Goal: Check status: Check status

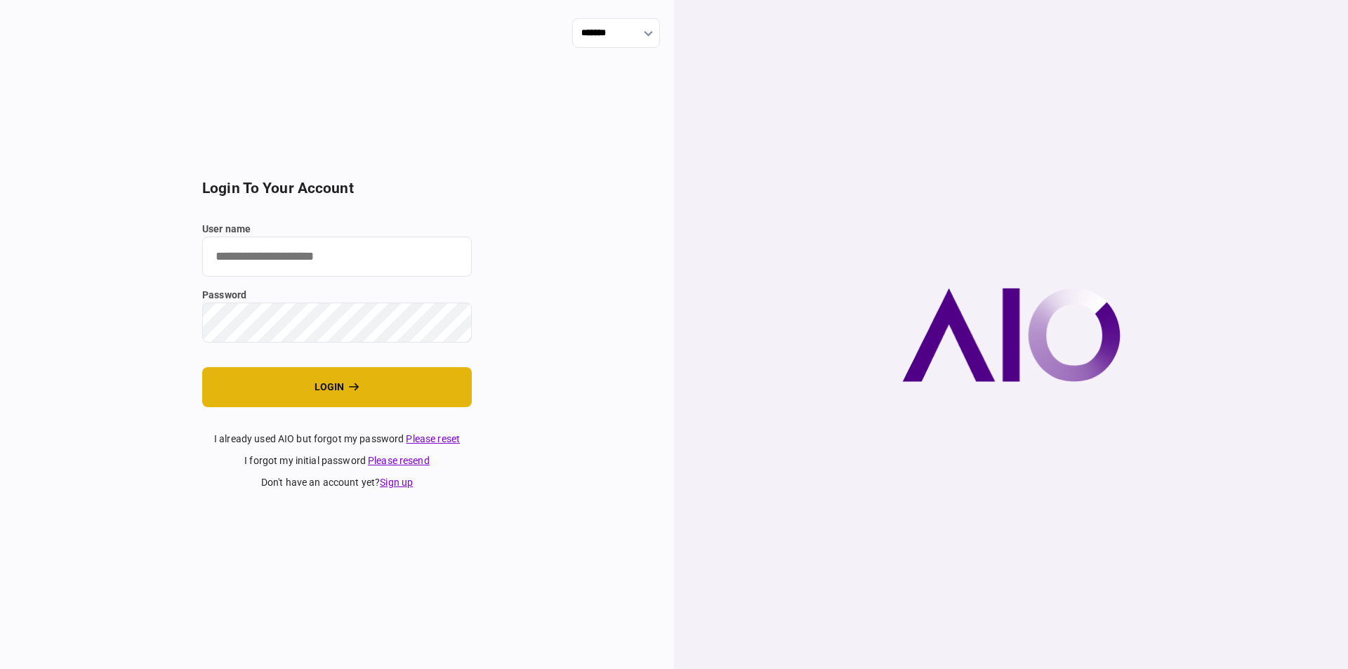
type input "********"
drag, startPoint x: 280, startPoint y: 388, endPoint x: 289, endPoint y: 387, distance: 9.9
click at [280, 385] on button "login" at bounding box center [337, 387] width 270 height 40
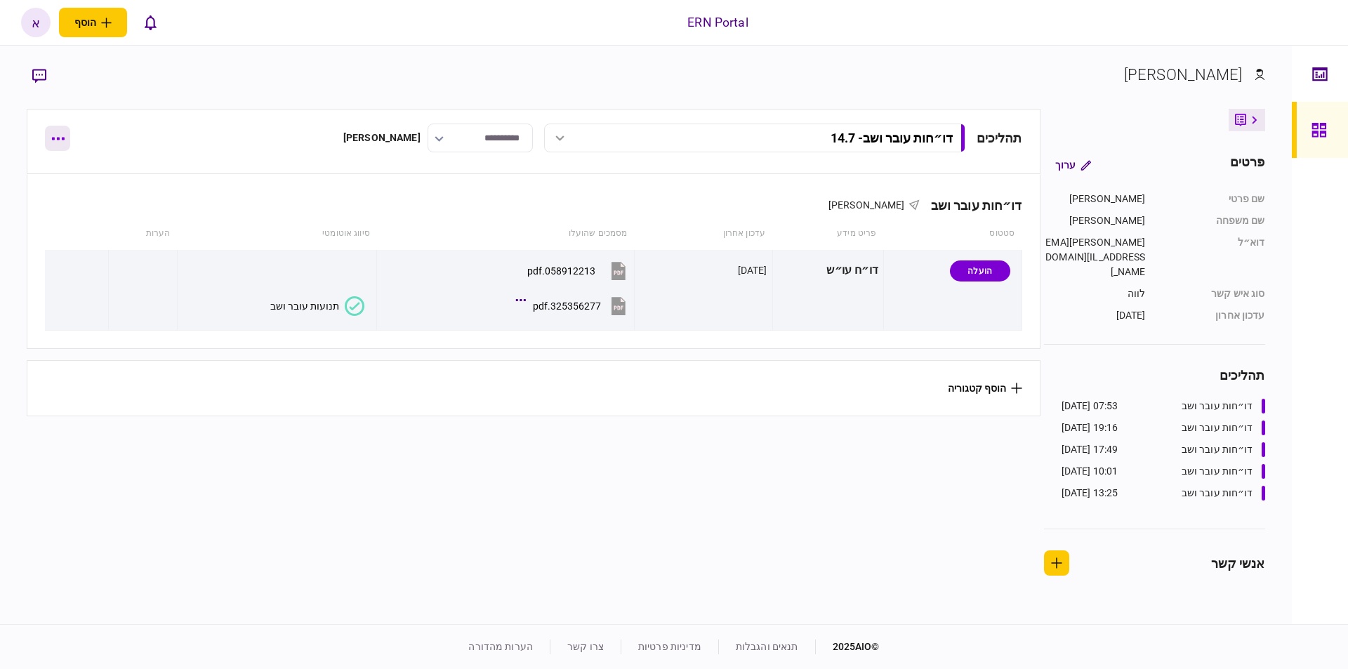
click at [53, 145] on button "button" at bounding box center [57, 138] width 25 height 25
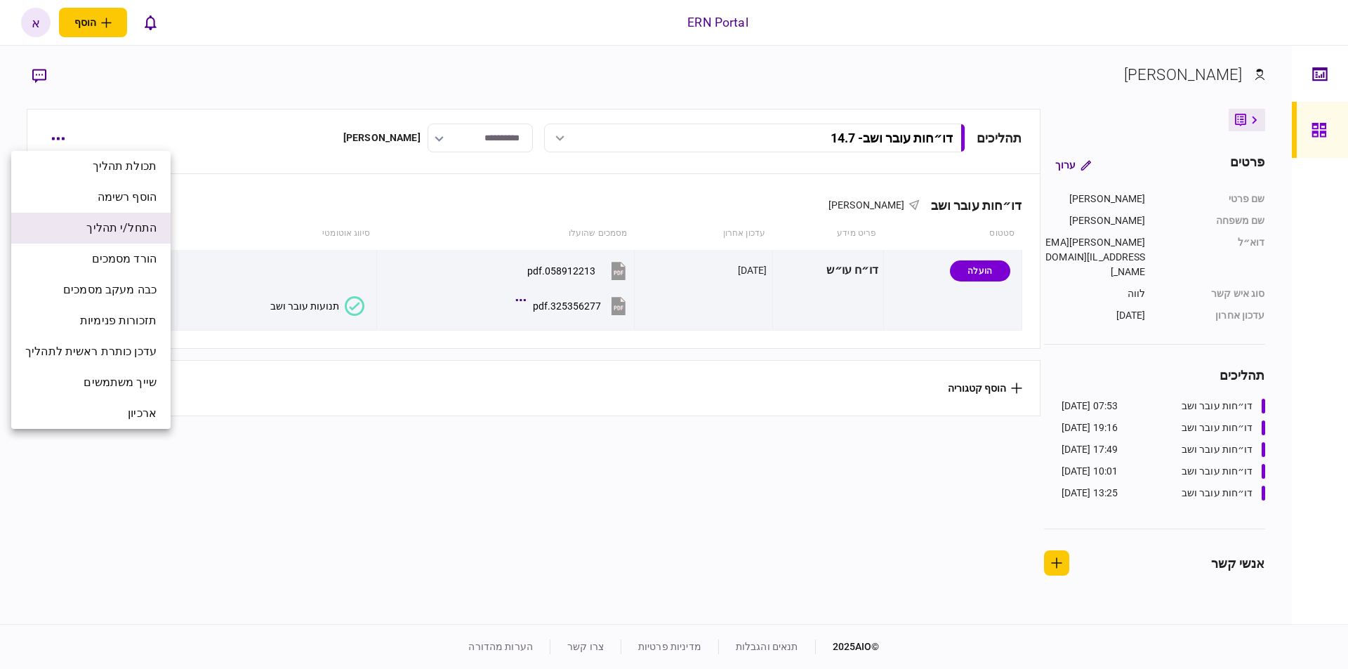
click at [143, 232] on span "התחל/י תהליך" at bounding box center [121, 228] width 70 height 17
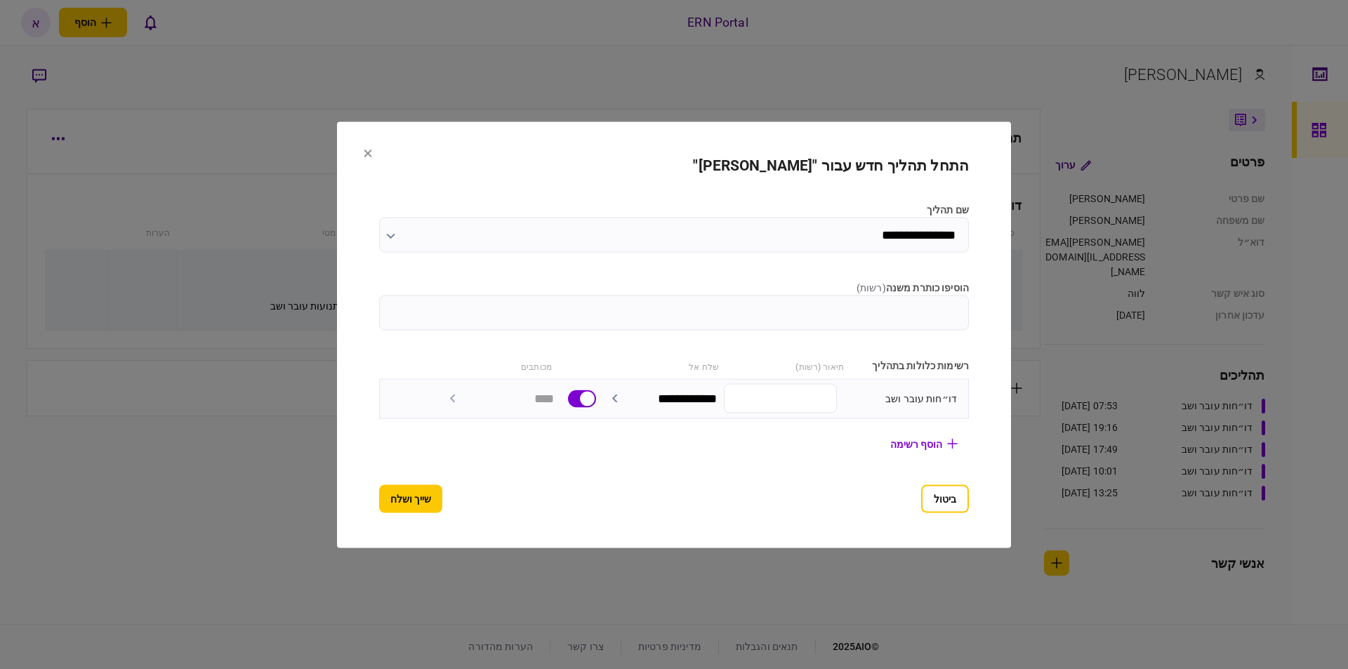
click at [864, 244] on input "**********" at bounding box center [674, 234] width 590 height 35
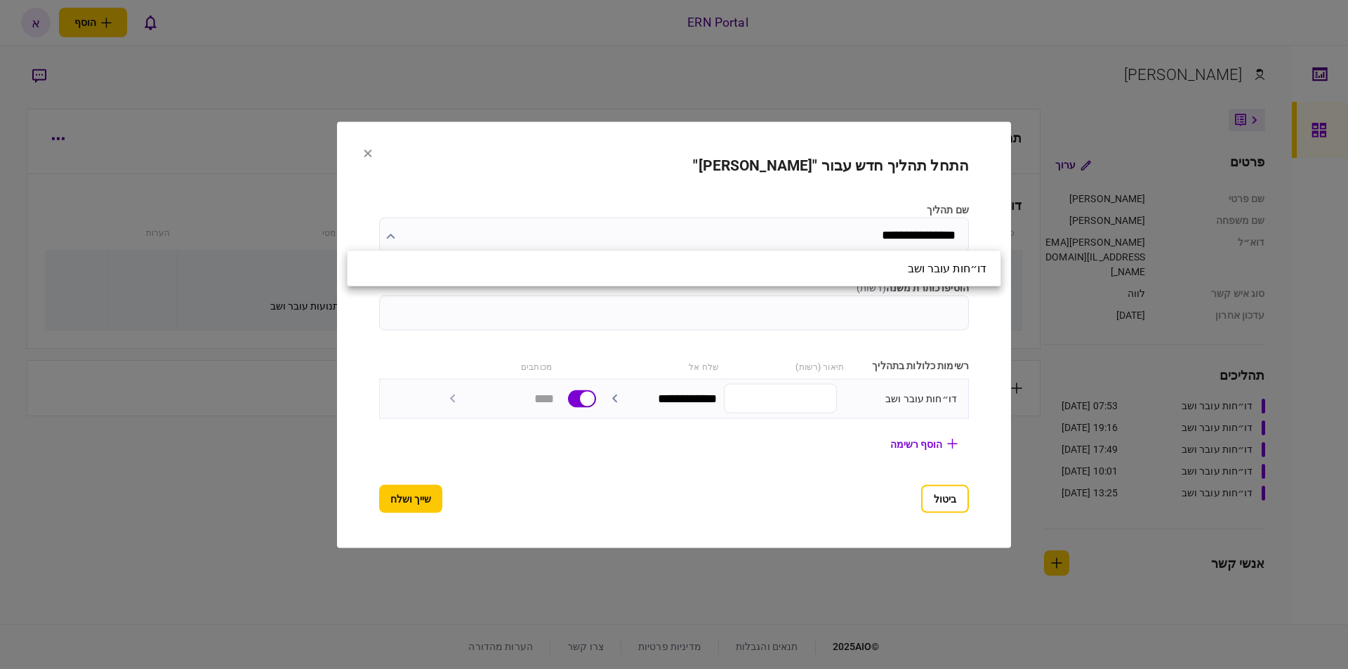
click at [866, 237] on div at bounding box center [674, 334] width 1348 height 669
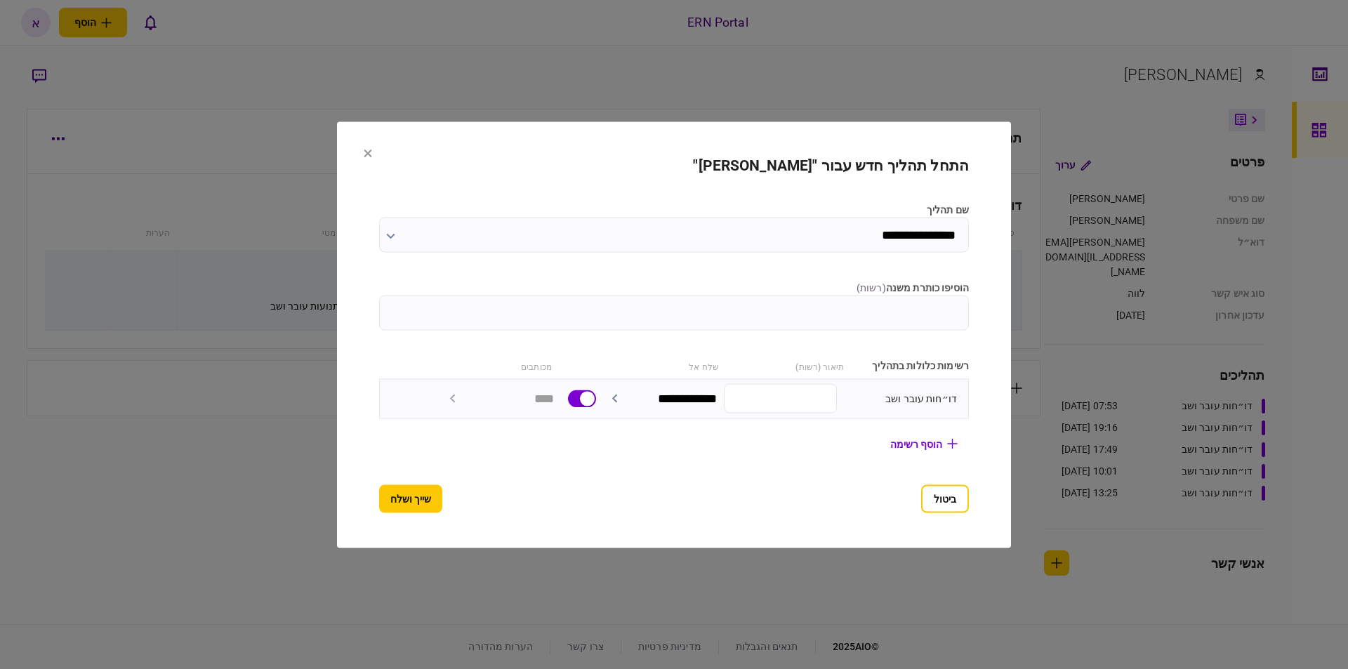
click at [857, 318] on input "הוסיפו כותרת משנה ( רשות )" at bounding box center [674, 312] width 590 height 35
type input "*******"
click at [379, 501] on button "שייך ושלח" at bounding box center [410, 499] width 63 height 28
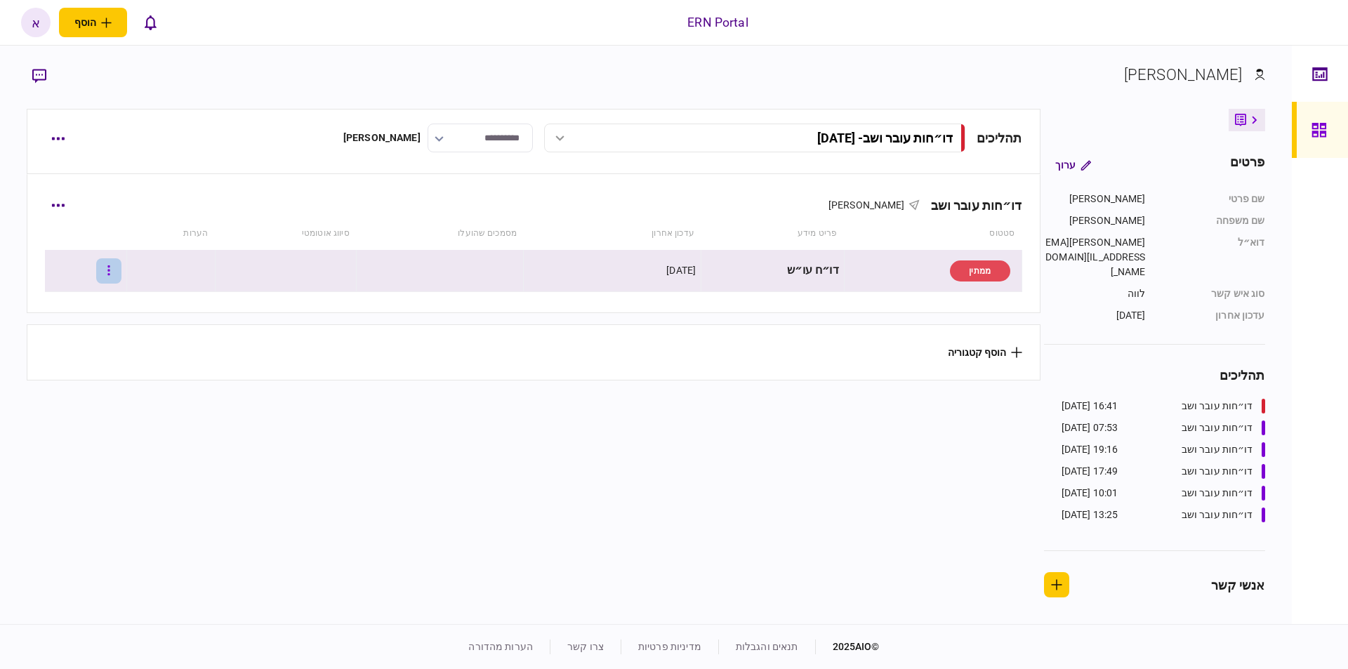
click at [121, 277] on button "button" at bounding box center [108, 270] width 25 height 25
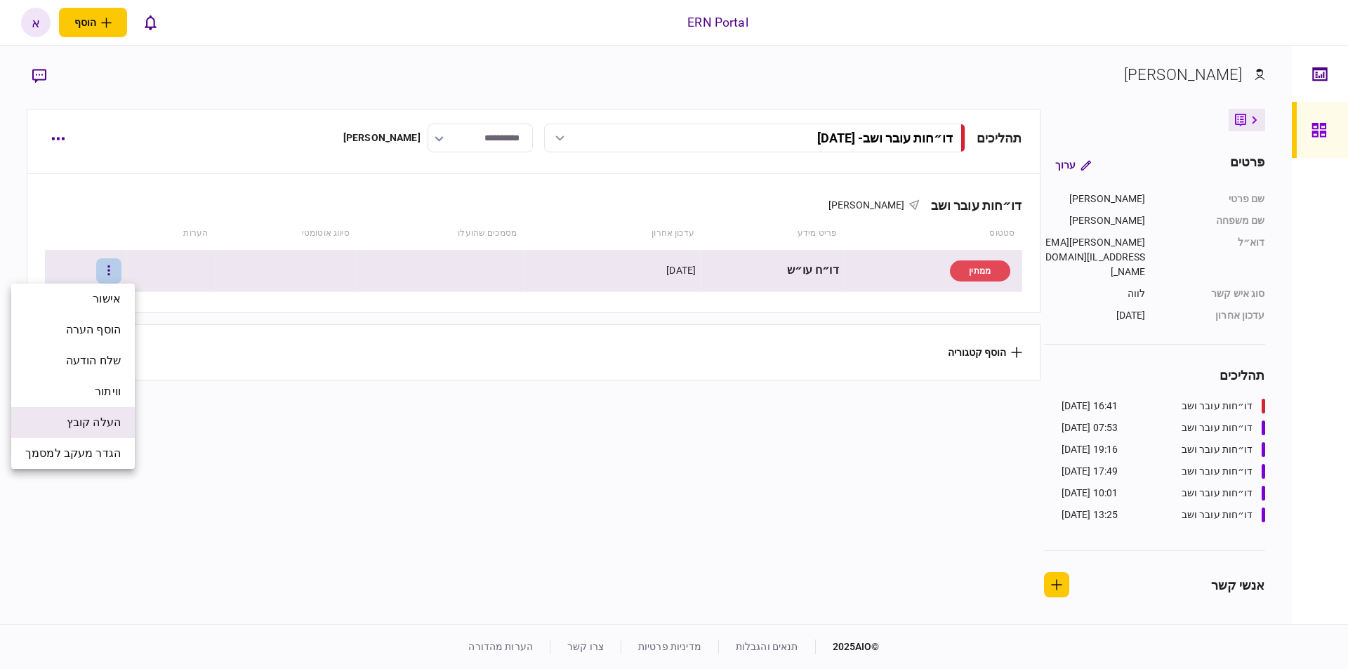
click at [99, 426] on span "העלה קובץ" at bounding box center [94, 422] width 54 height 17
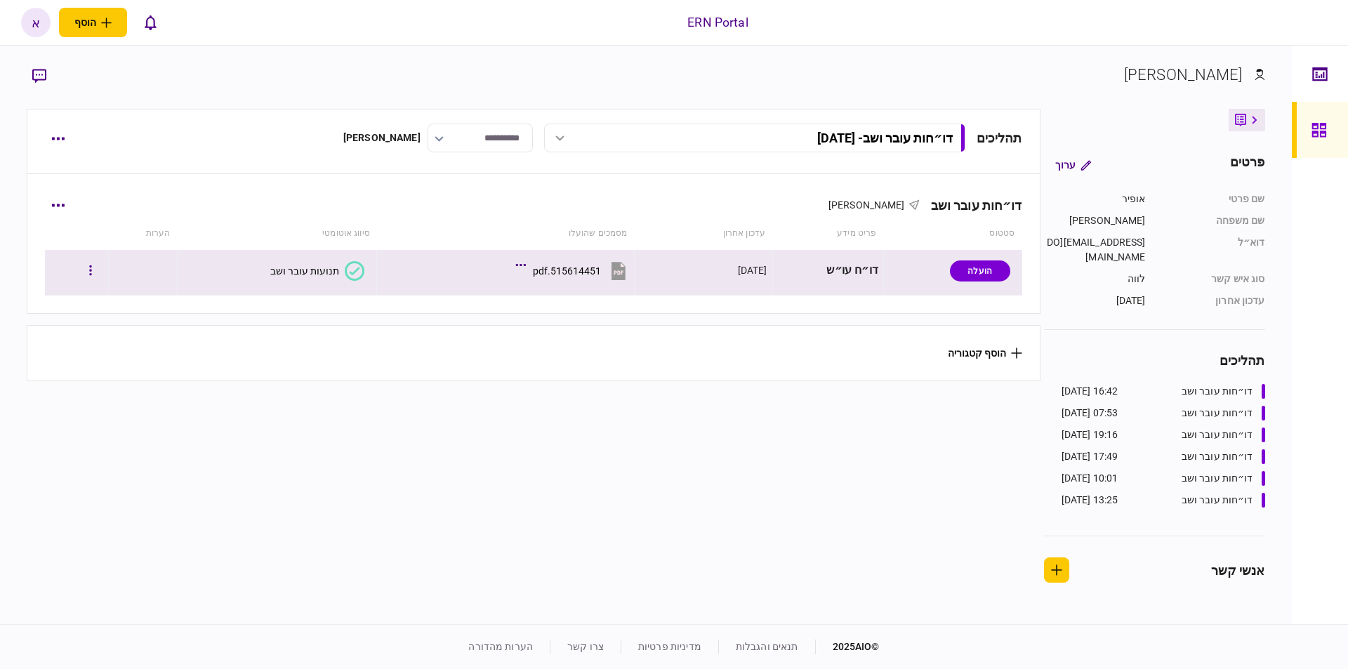
click at [346, 273] on icon at bounding box center [355, 271] width 20 height 20
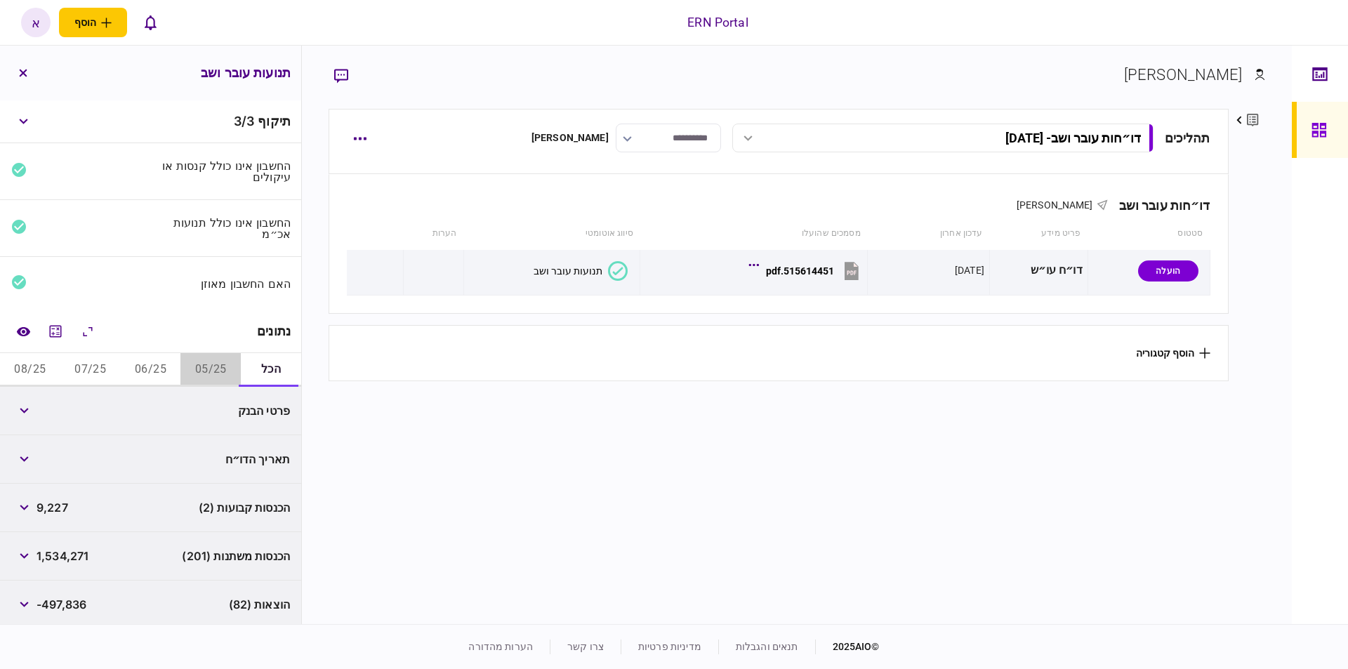
drag, startPoint x: 223, startPoint y: 369, endPoint x: 203, endPoint y: 431, distance: 64.9
click at [223, 370] on button "05/25" at bounding box center [210, 370] width 60 height 34
click at [33, 413] on button "button" at bounding box center [23, 410] width 25 height 25
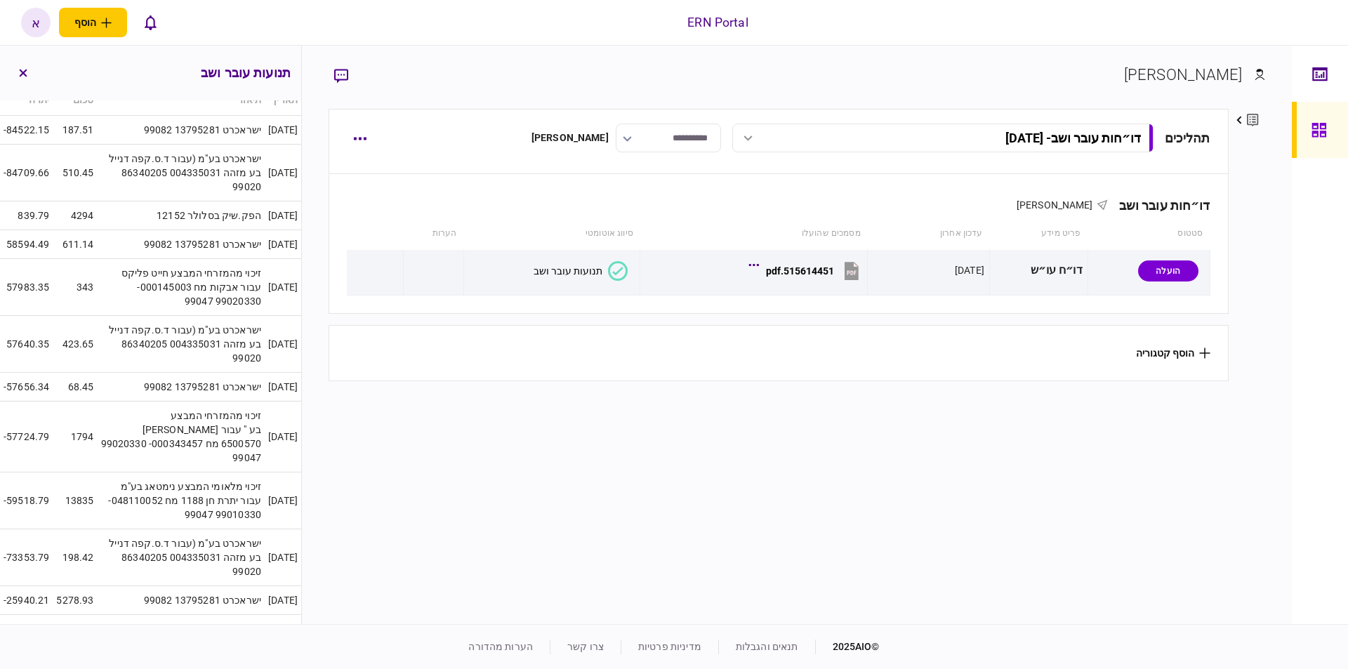
scroll to position [664, 0]
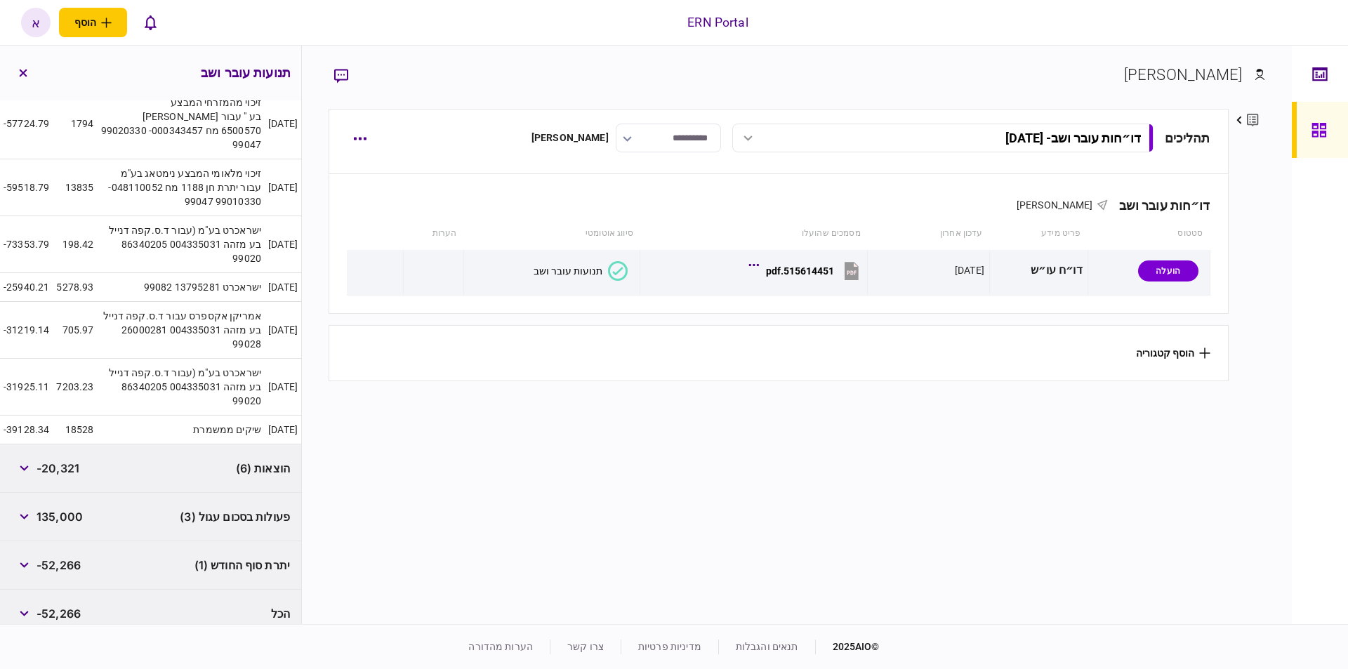
click at [239, 511] on span "פעולות בסכום עגול (3)" at bounding box center [235, 516] width 110 height 17
drag, startPoint x: 207, startPoint y: 504, endPoint x: 153, endPoint y: 502, distance: 54.1
click at [177, 500] on div "פעולות בסכום עגול (3) 135,000" at bounding box center [150, 517] width 301 height 48
click at [29, 514] on icon "button" at bounding box center [24, 517] width 9 height 6
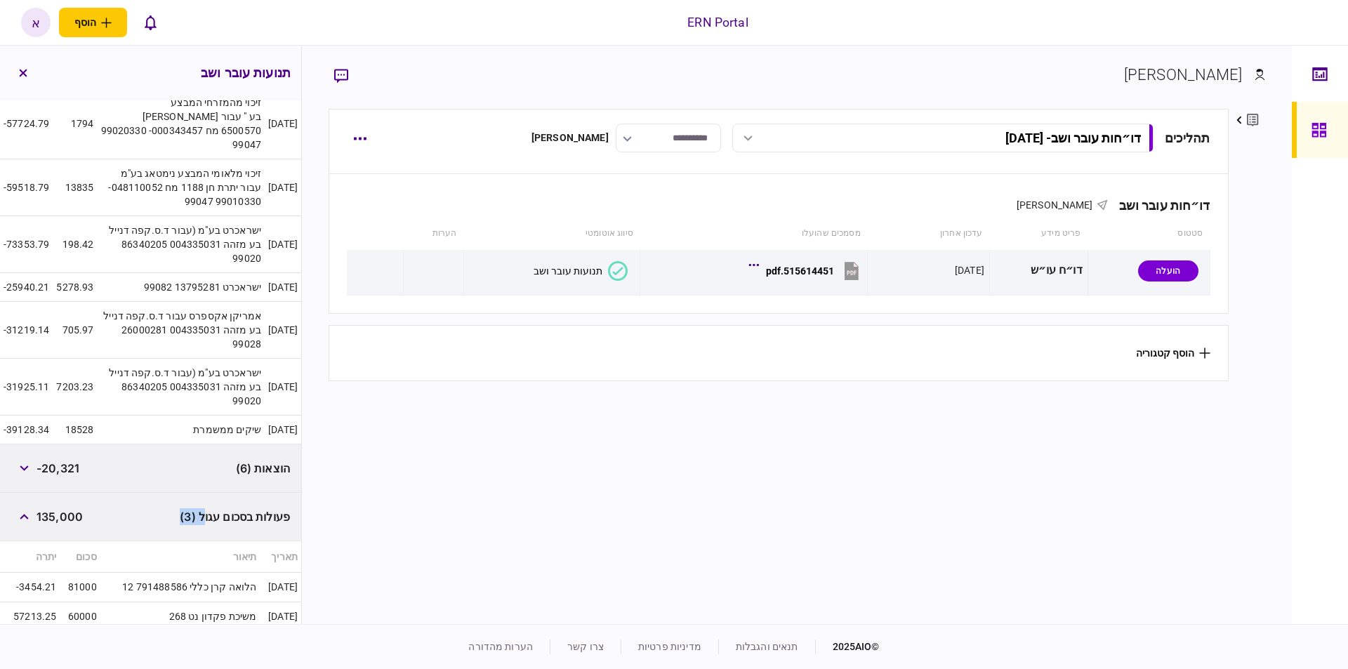
scroll to position [783, 0]
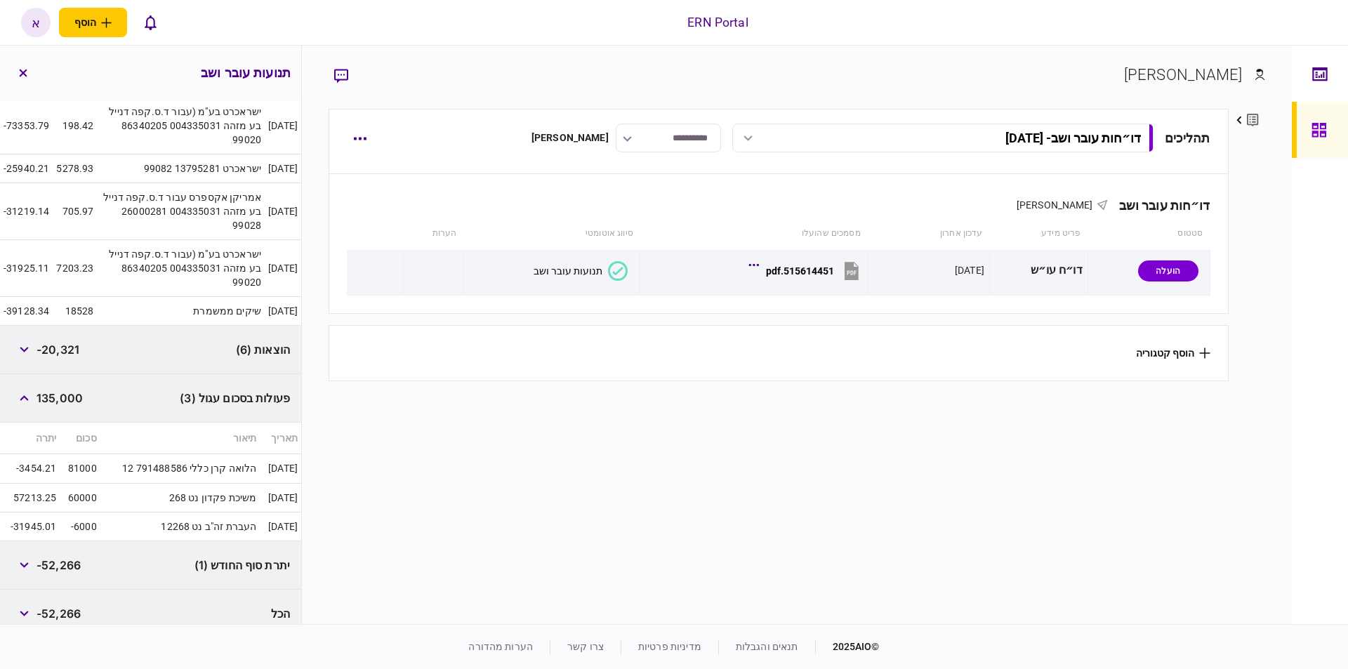
click at [143, 541] on div "יתרת סוף החודש (1) -52,266" at bounding box center [150, 565] width 301 height 48
click at [32, 386] on button "button" at bounding box center [23, 398] width 25 height 25
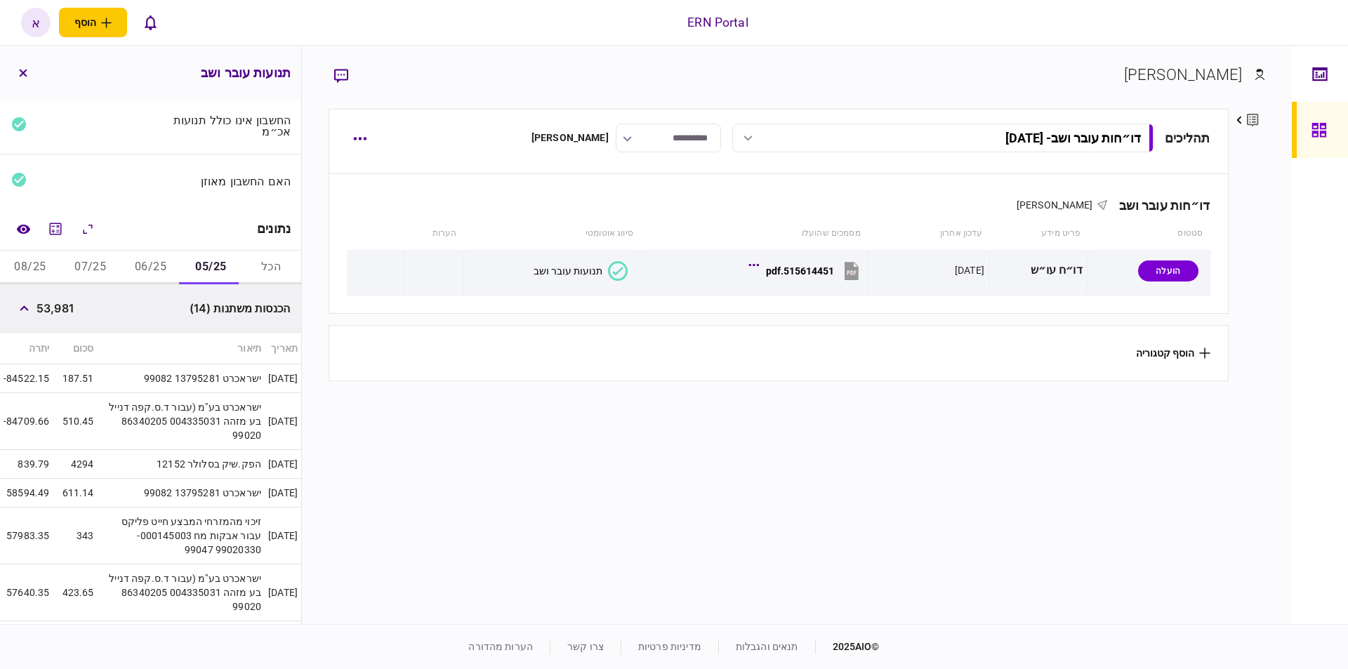
scroll to position [243, 0]
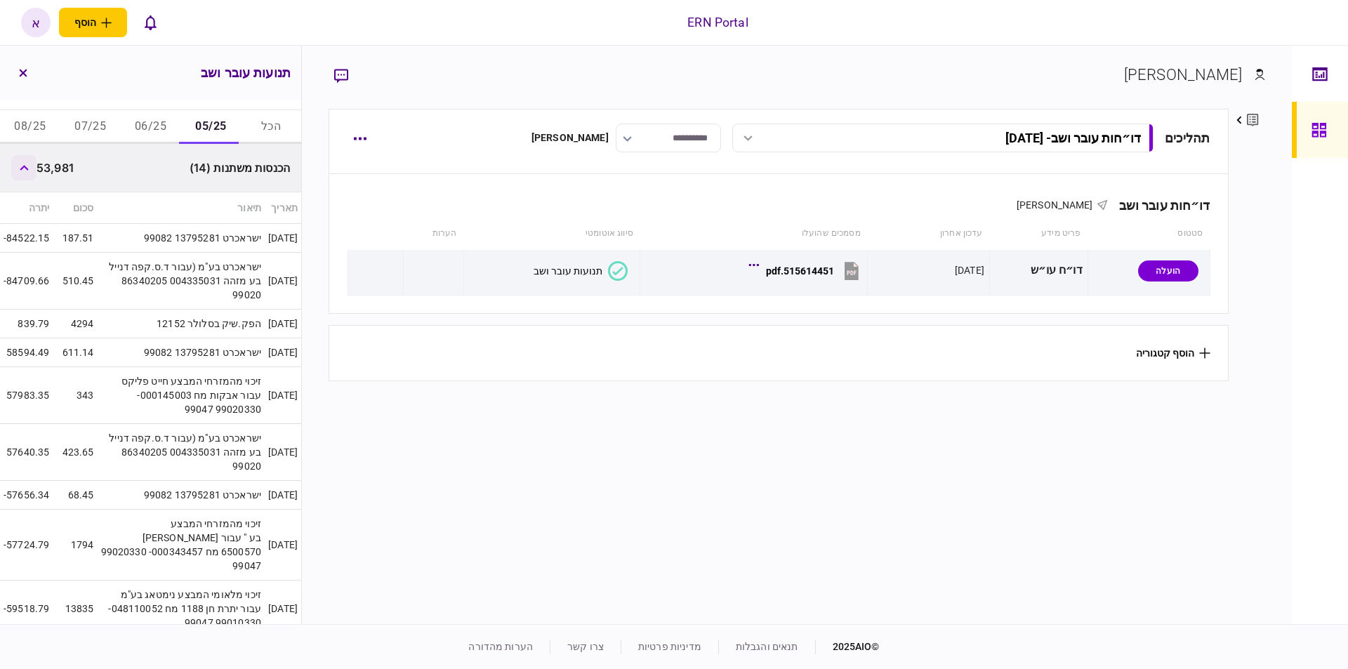
click at [26, 163] on button "button" at bounding box center [23, 167] width 25 height 25
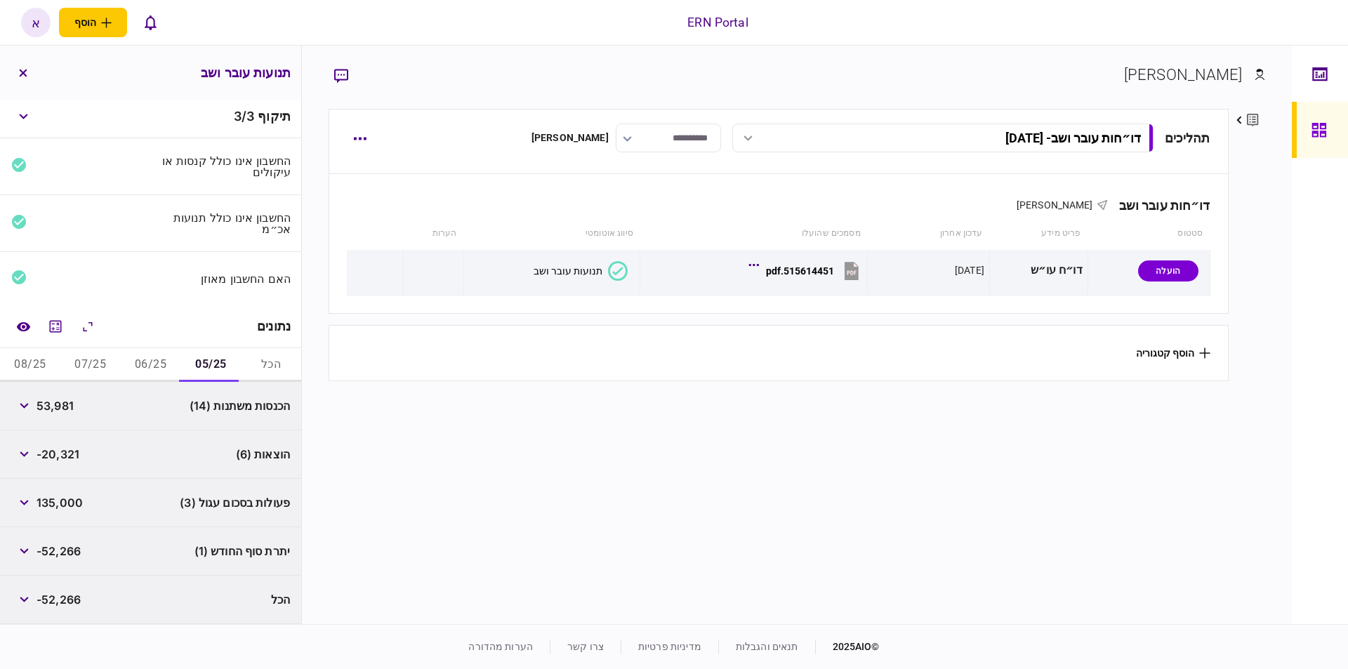
scroll to position [5, 0]
click at [170, 362] on button "06/25" at bounding box center [151, 365] width 60 height 34
click at [25, 453] on icon "button" at bounding box center [24, 455] width 9 height 6
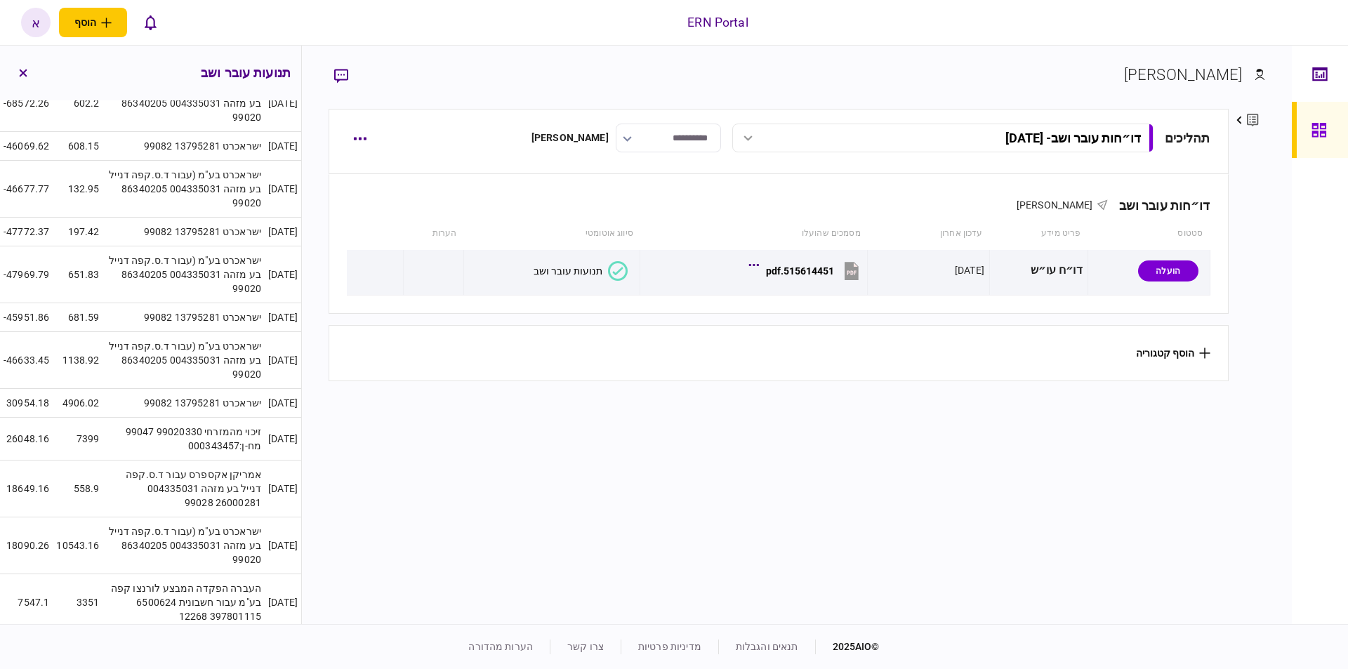
scroll to position [3177, 0]
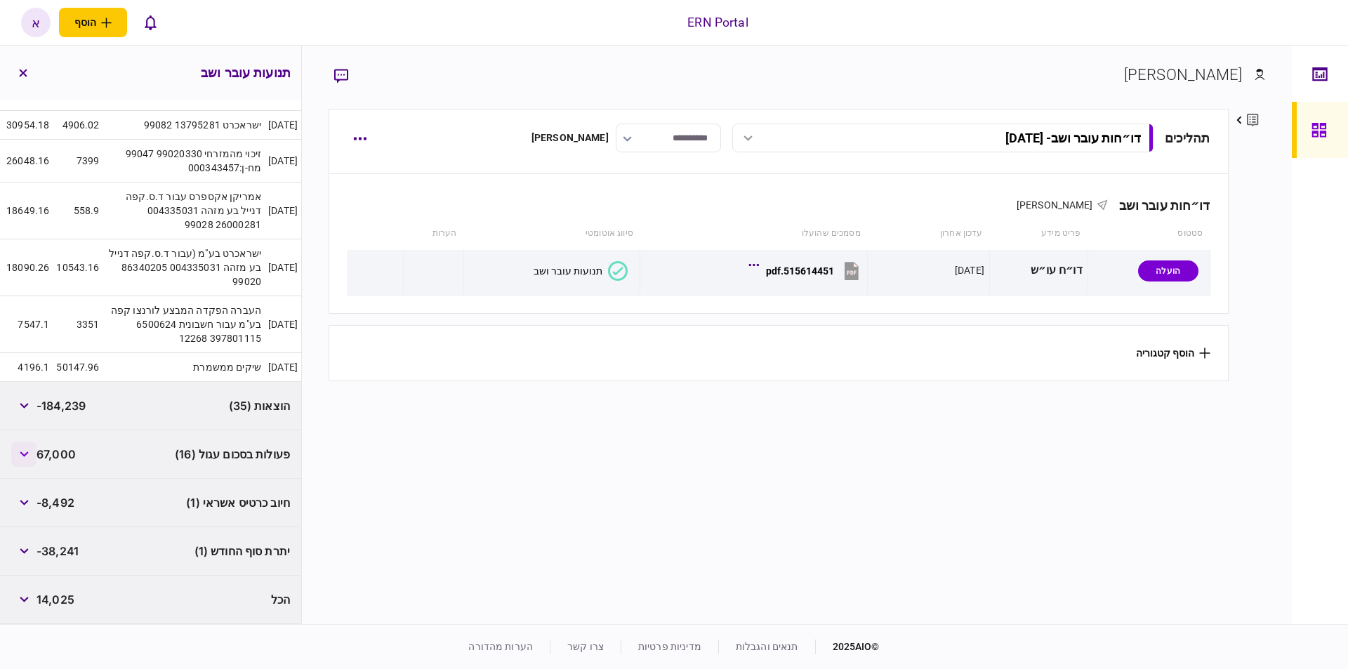
click at [26, 455] on icon "button" at bounding box center [24, 455] width 8 height 6
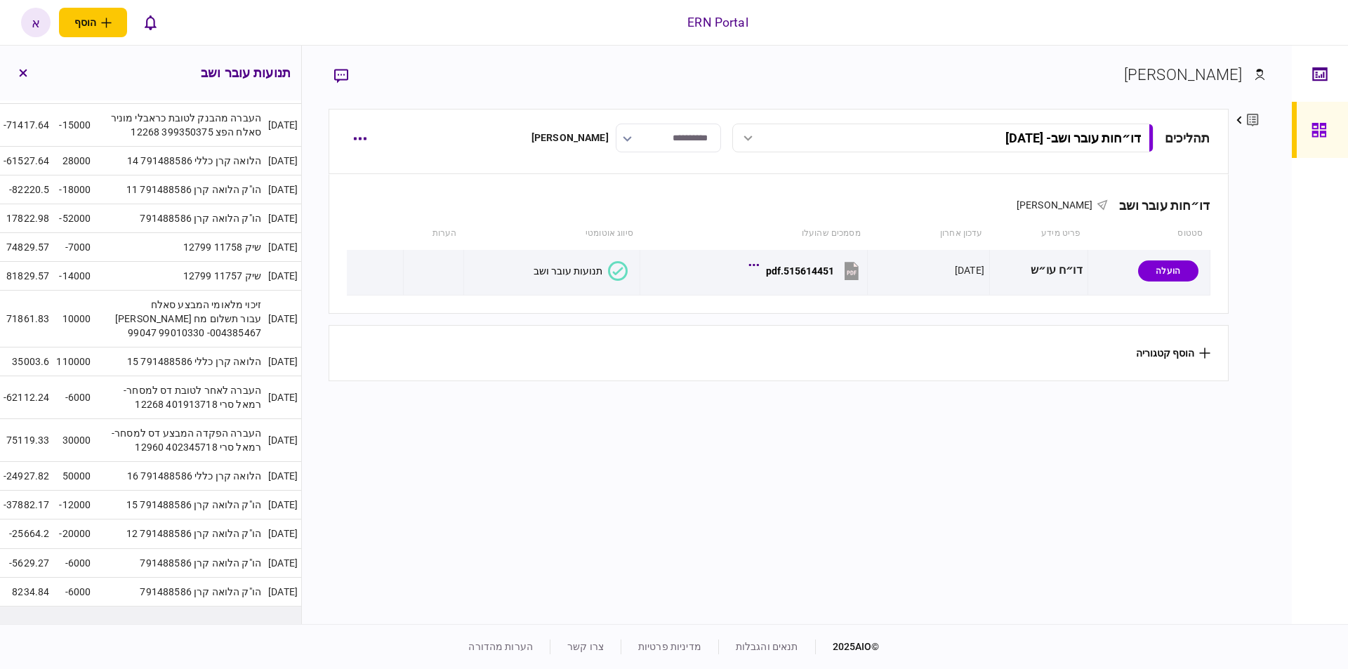
scroll to position [3528, 0]
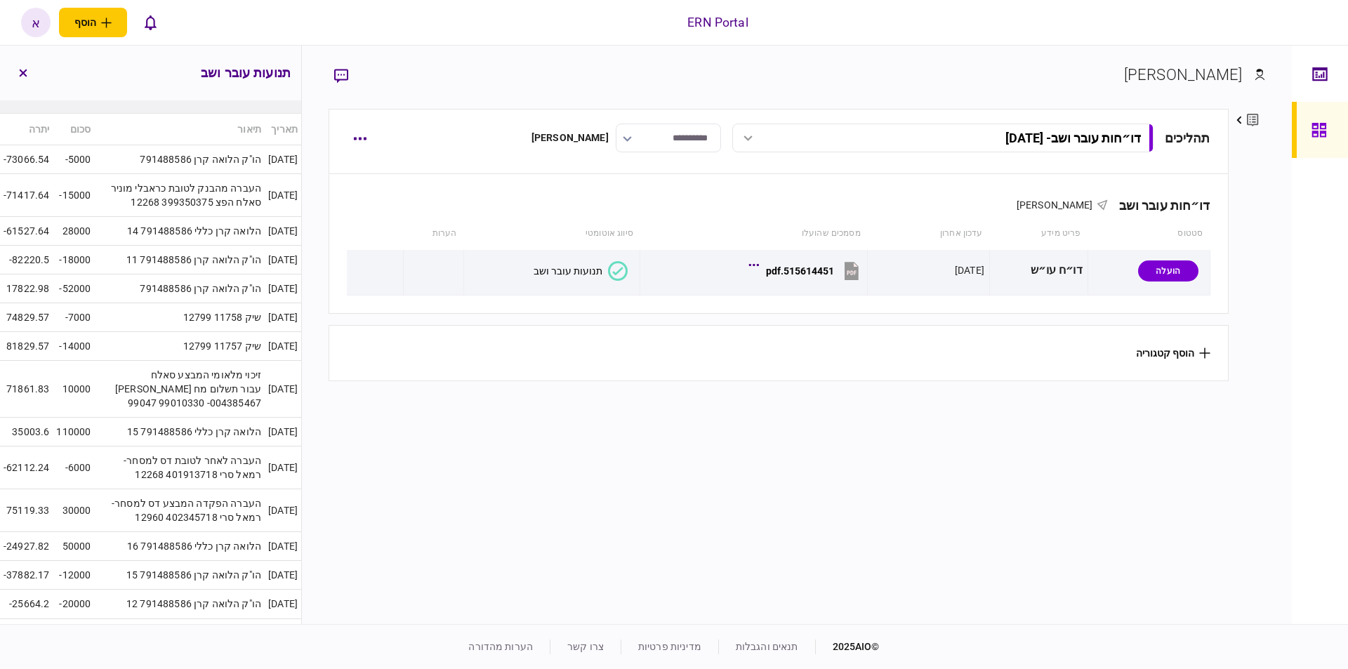
click at [275, 559] on td "[DATE]" at bounding box center [283, 546] width 37 height 29
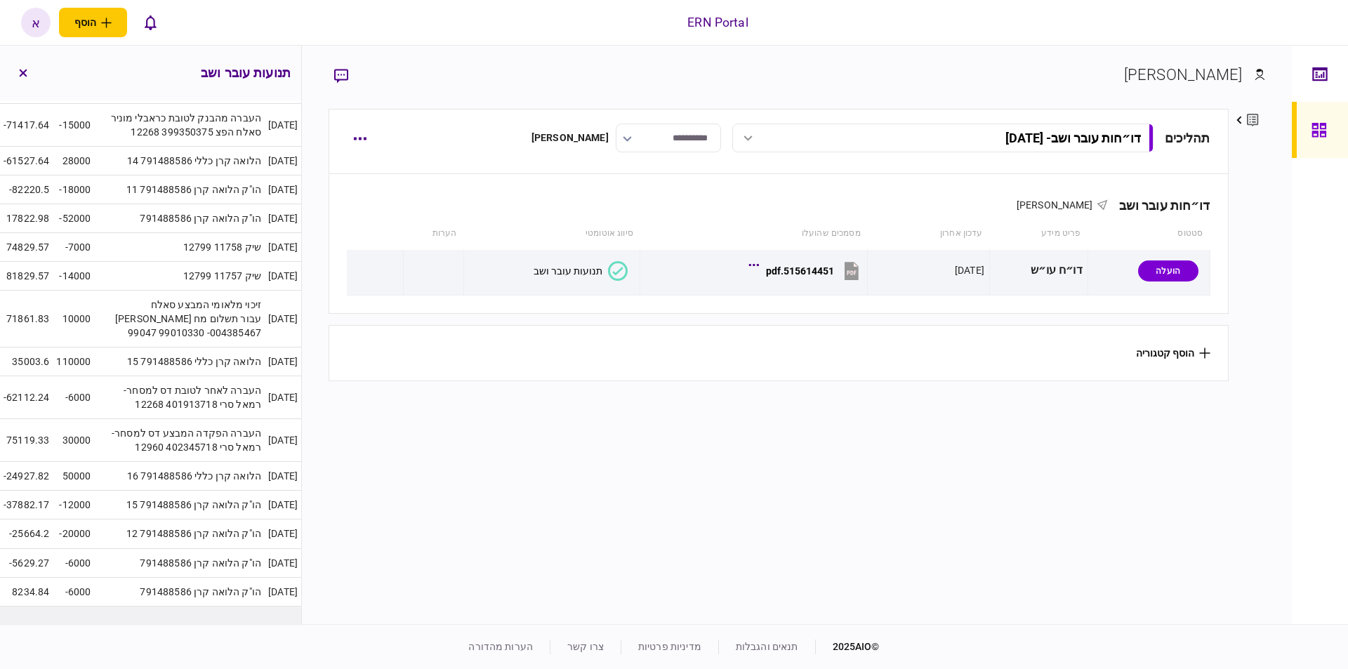
scroll to position [3738, 0]
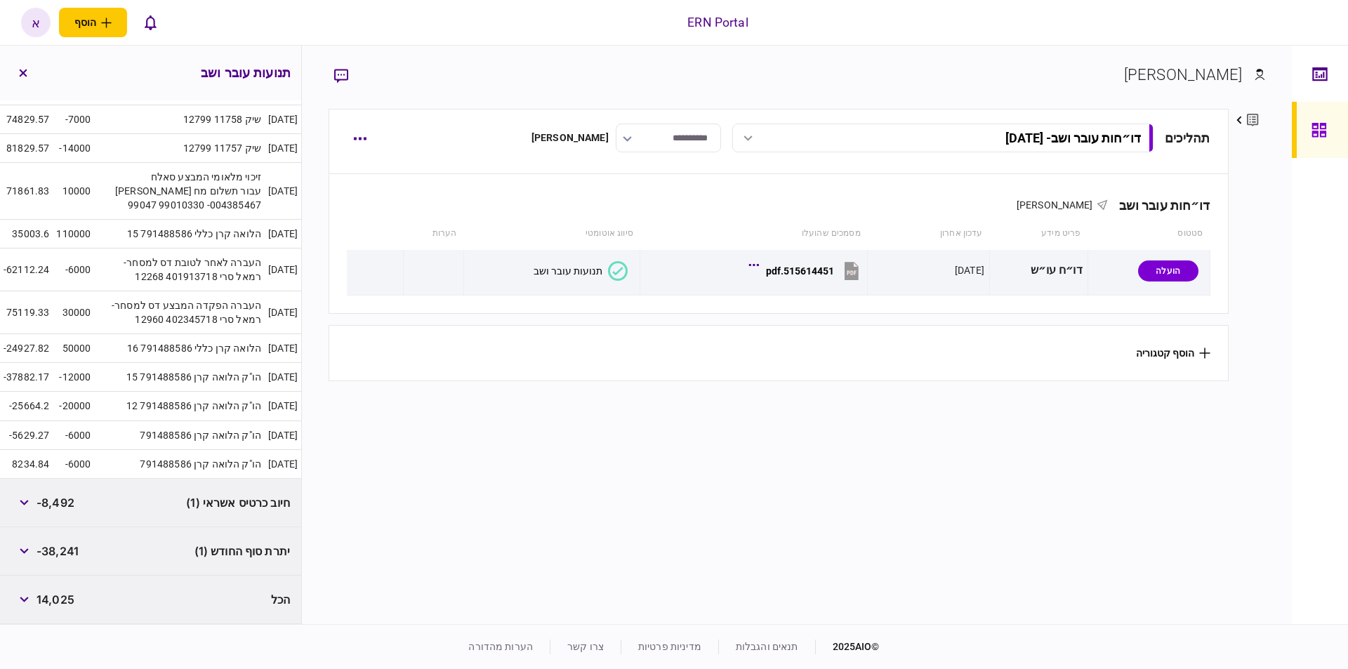
click at [485, 609] on section "**********" at bounding box center [779, 365] width 900 height 512
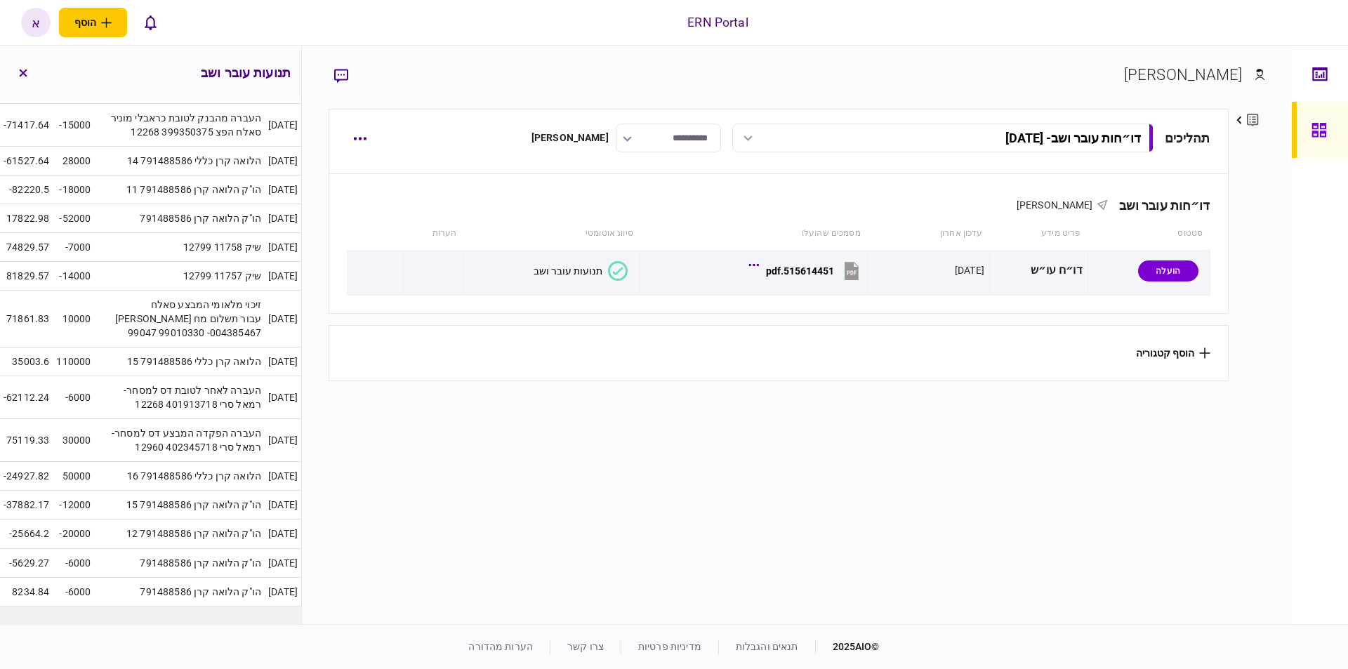
scroll to position [3387, 0]
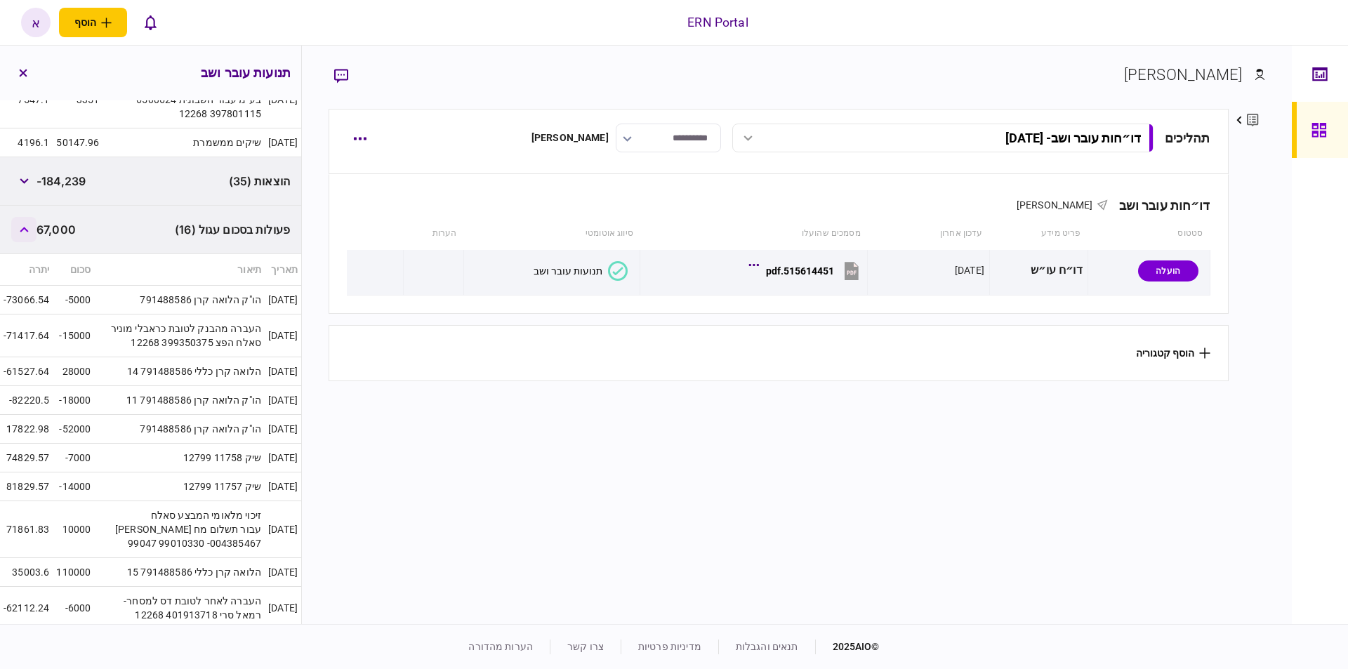
click at [26, 242] on button "button" at bounding box center [23, 229] width 25 height 25
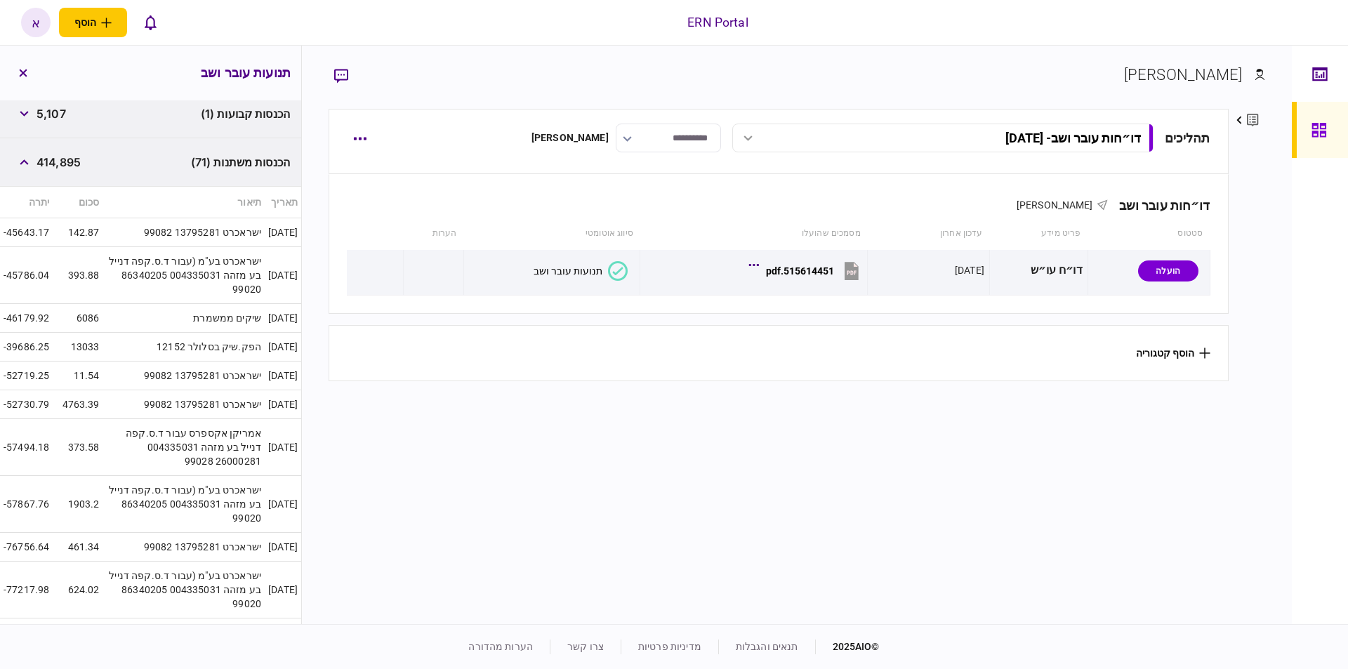
scroll to position [0, 0]
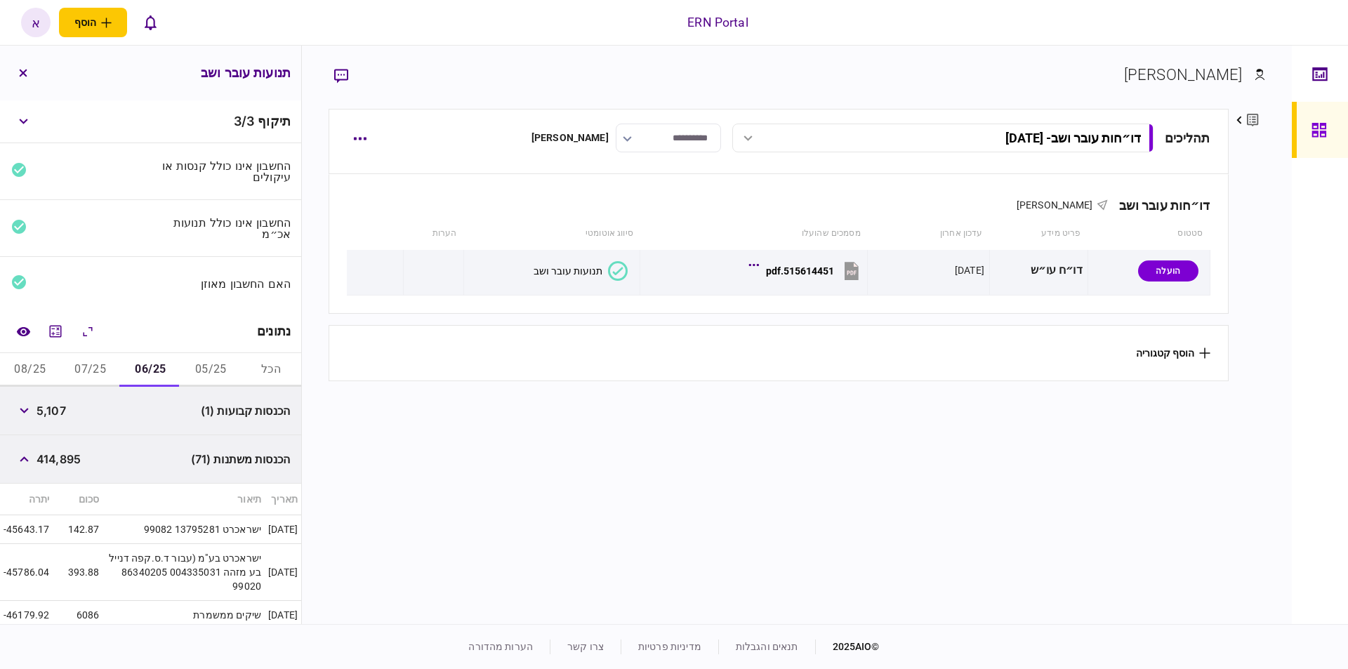
click at [503, 616] on section "**********" at bounding box center [779, 365] width 900 height 512
click at [103, 374] on button "07/25" at bounding box center [90, 370] width 60 height 34
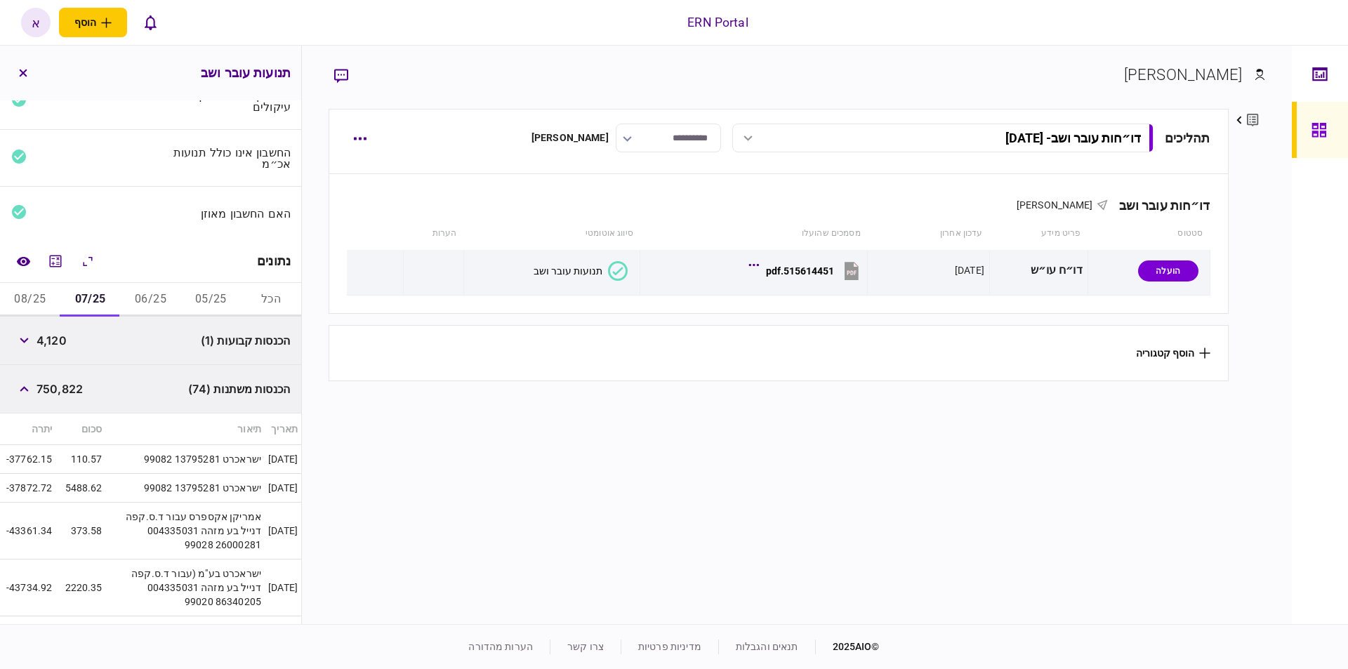
scroll to position [140, 0]
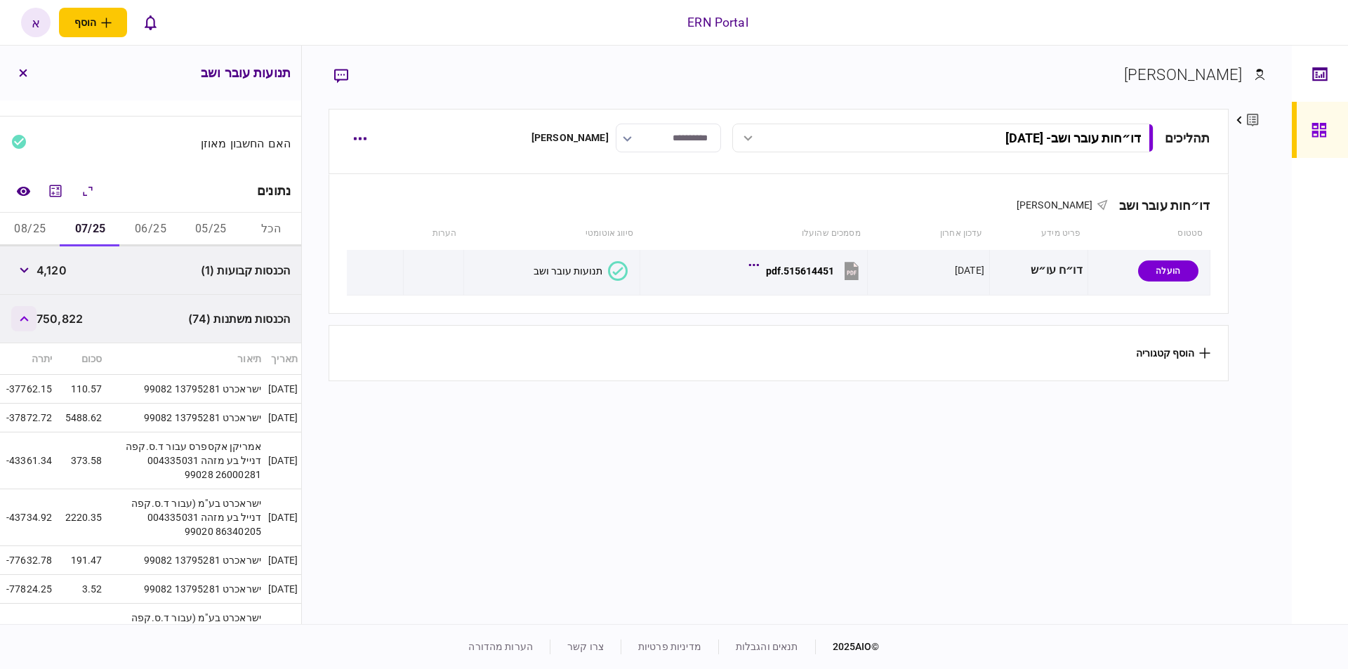
click at [22, 320] on icon "button" at bounding box center [24, 319] width 9 height 6
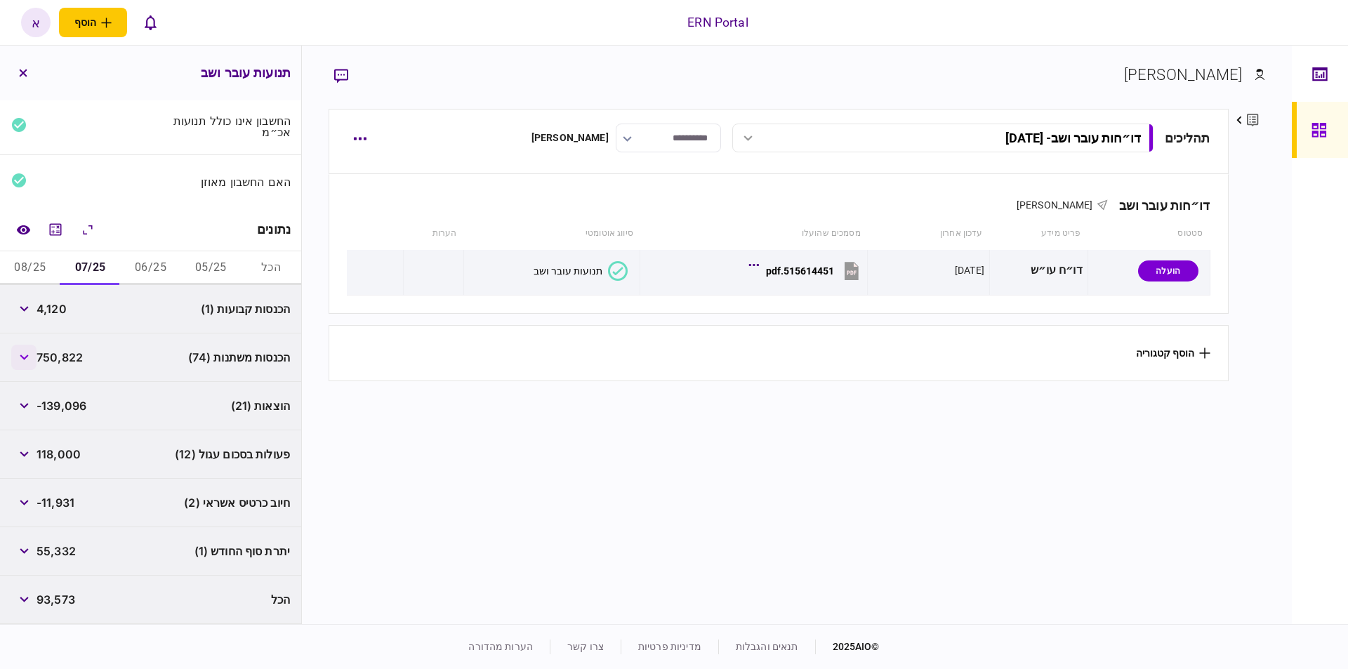
scroll to position [102, 0]
click at [22, 457] on button "button" at bounding box center [23, 454] width 25 height 25
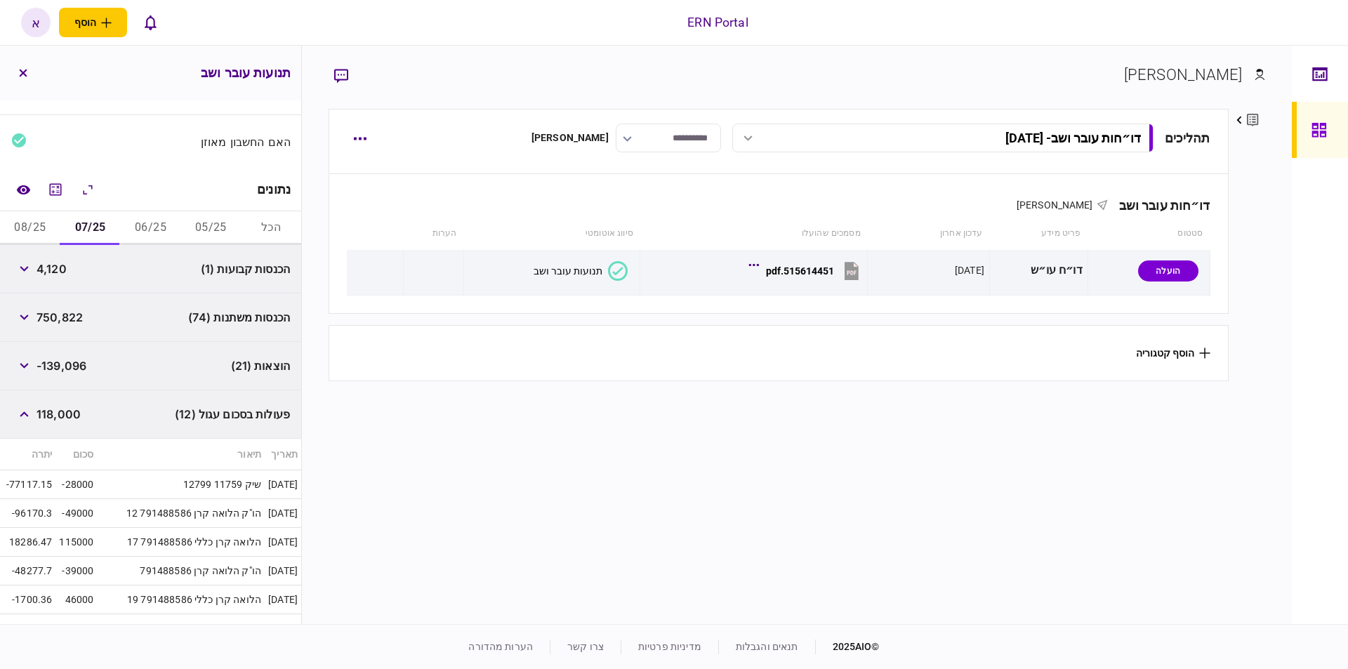
scroll to position [0, 0]
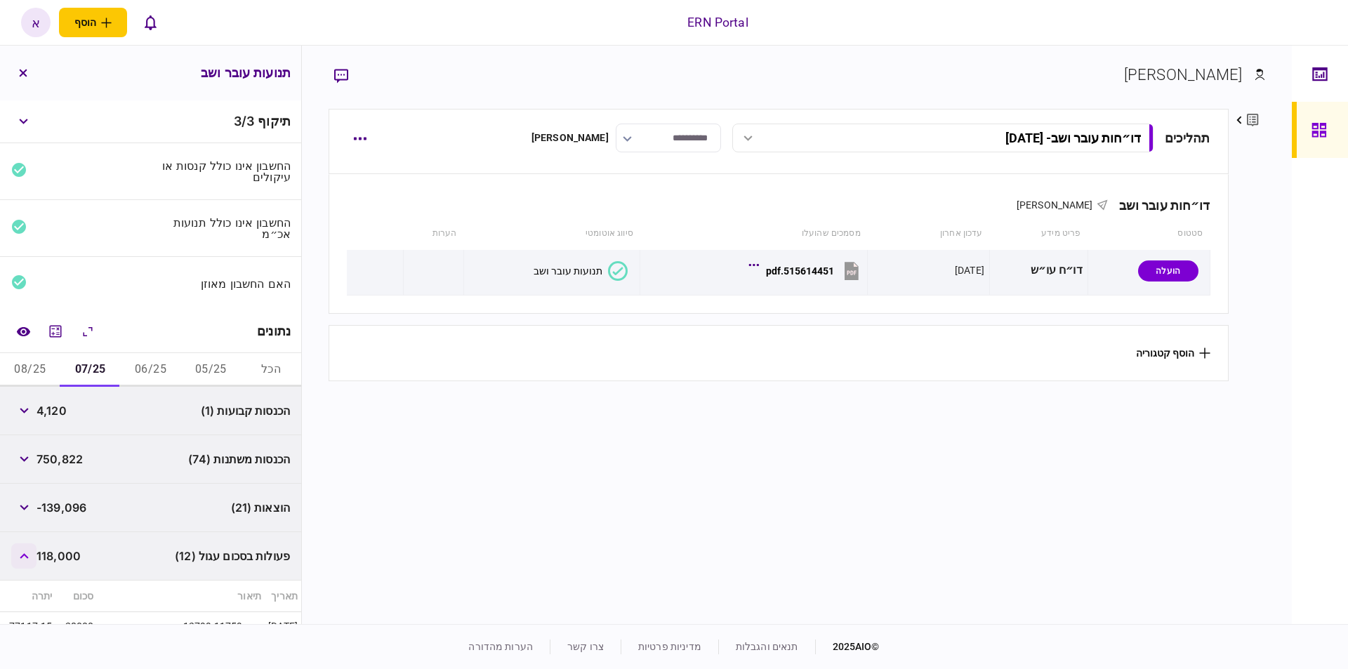
click at [24, 562] on button "button" at bounding box center [23, 556] width 25 height 25
click at [87, 448] on div "הכנסות משתנות (74) 750,822" at bounding box center [150, 459] width 301 height 48
click at [33, 461] on button "button" at bounding box center [23, 459] width 25 height 25
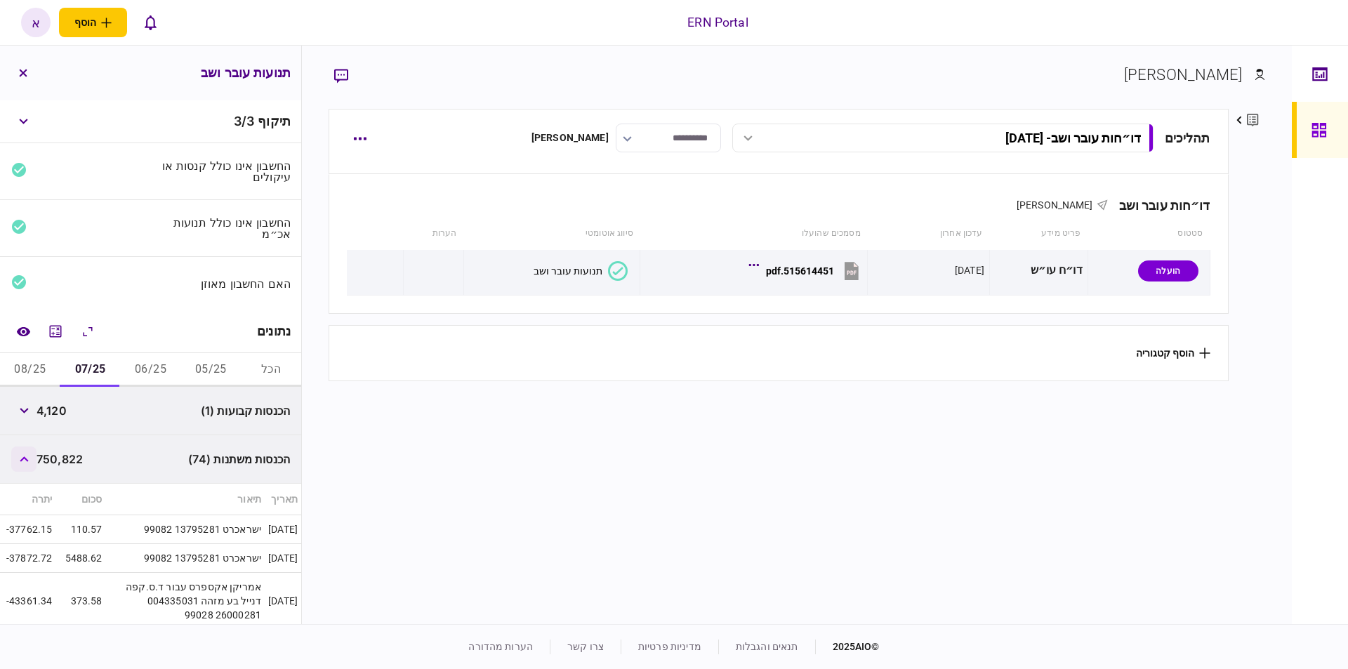
click at [28, 462] on button "button" at bounding box center [23, 459] width 25 height 25
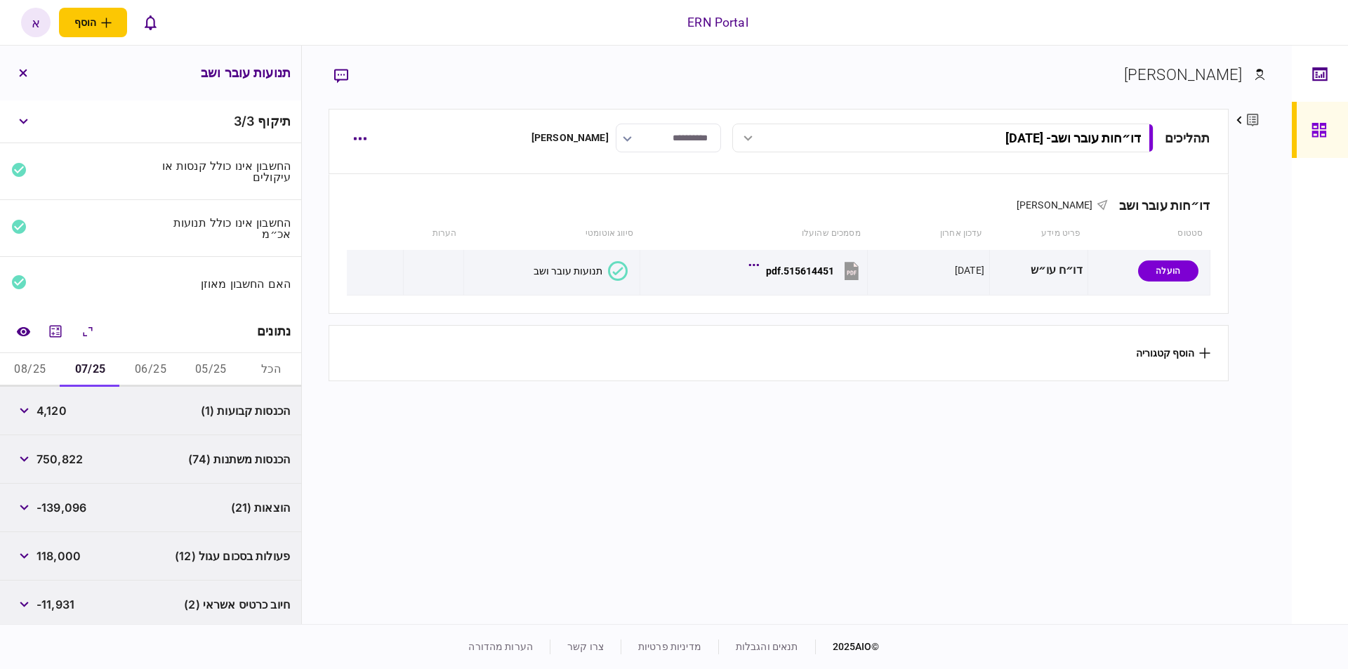
scroll to position [102, 0]
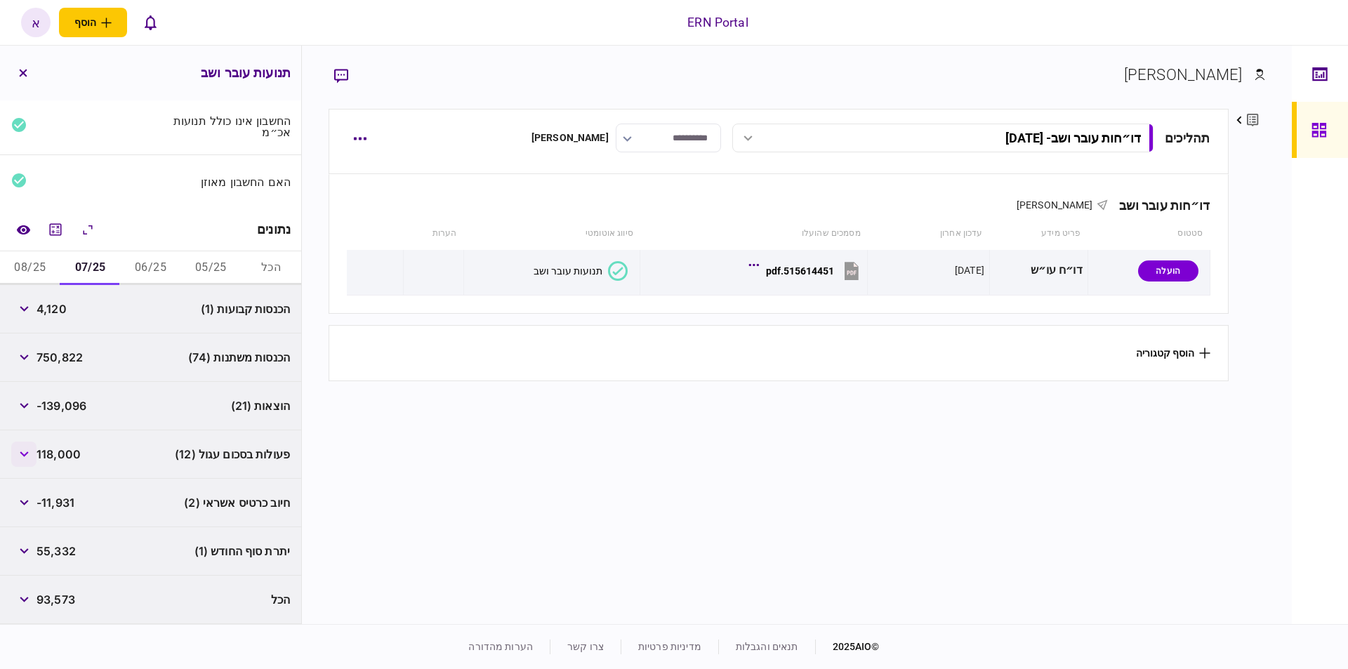
click at [26, 457] on button "button" at bounding box center [23, 454] width 25 height 25
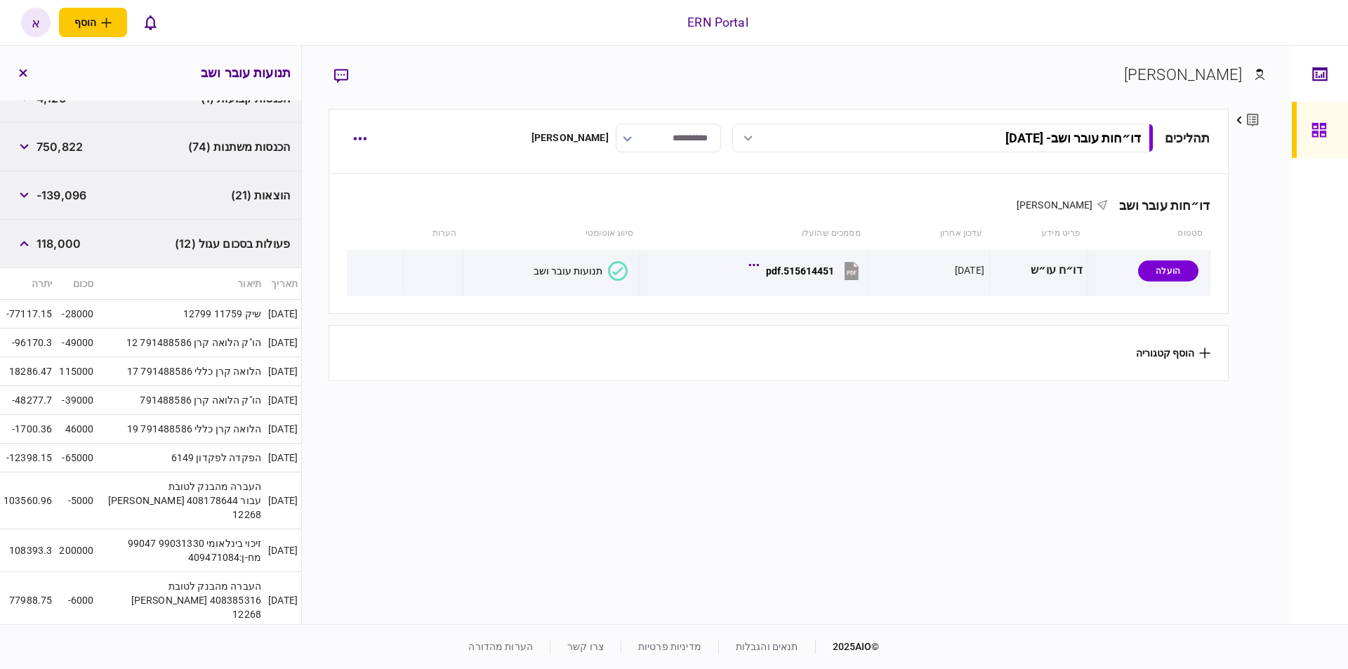
scroll to position [453, 0]
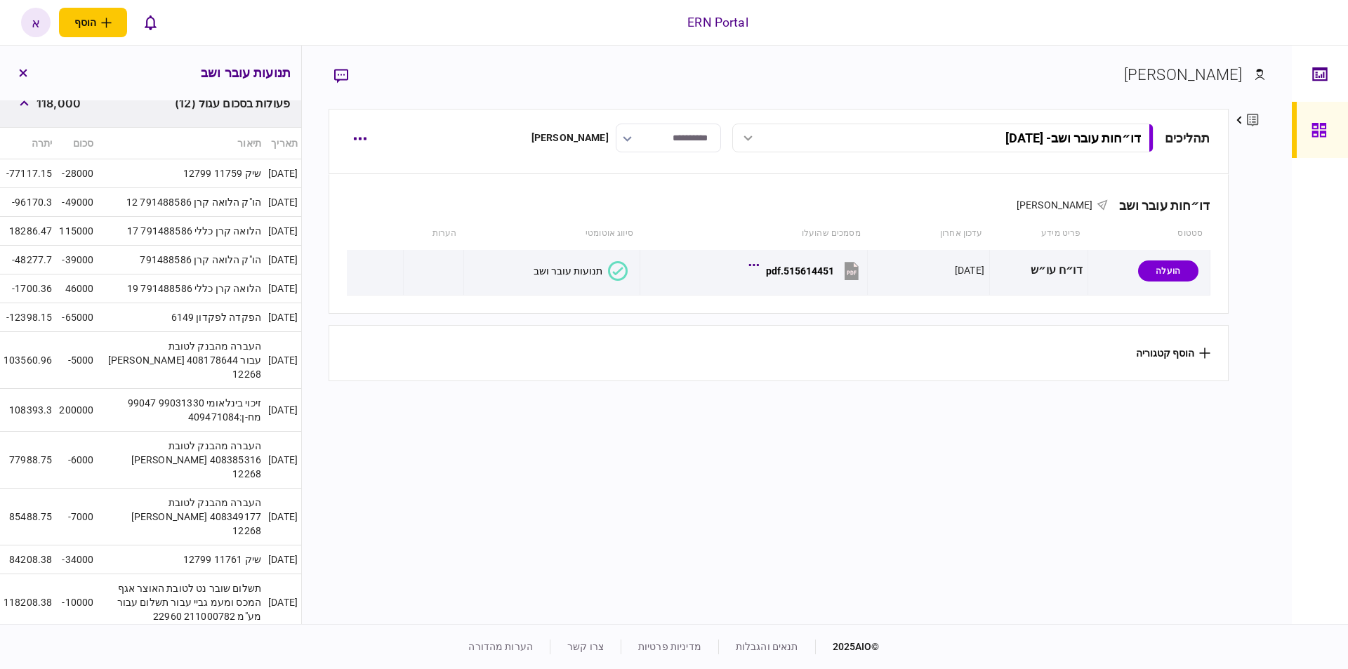
click at [393, 616] on section "**********" at bounding box center [779, 365] width 900 height 512
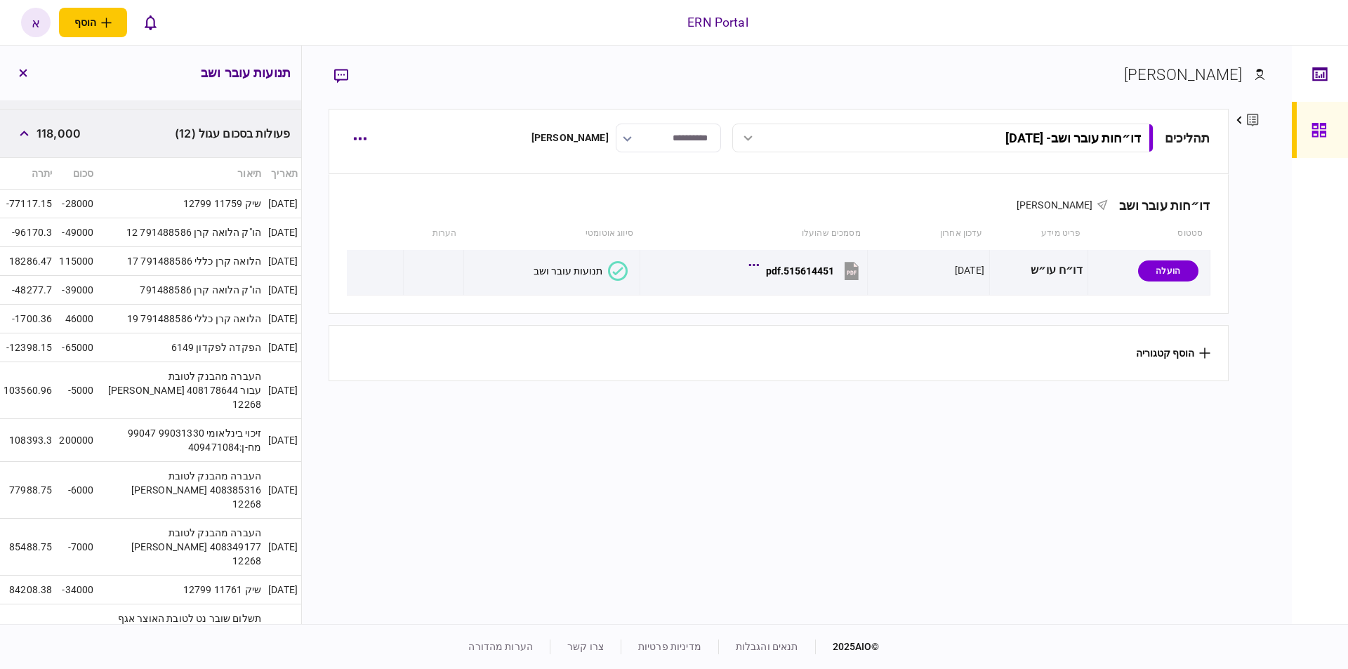
scroll to position [142, 0]
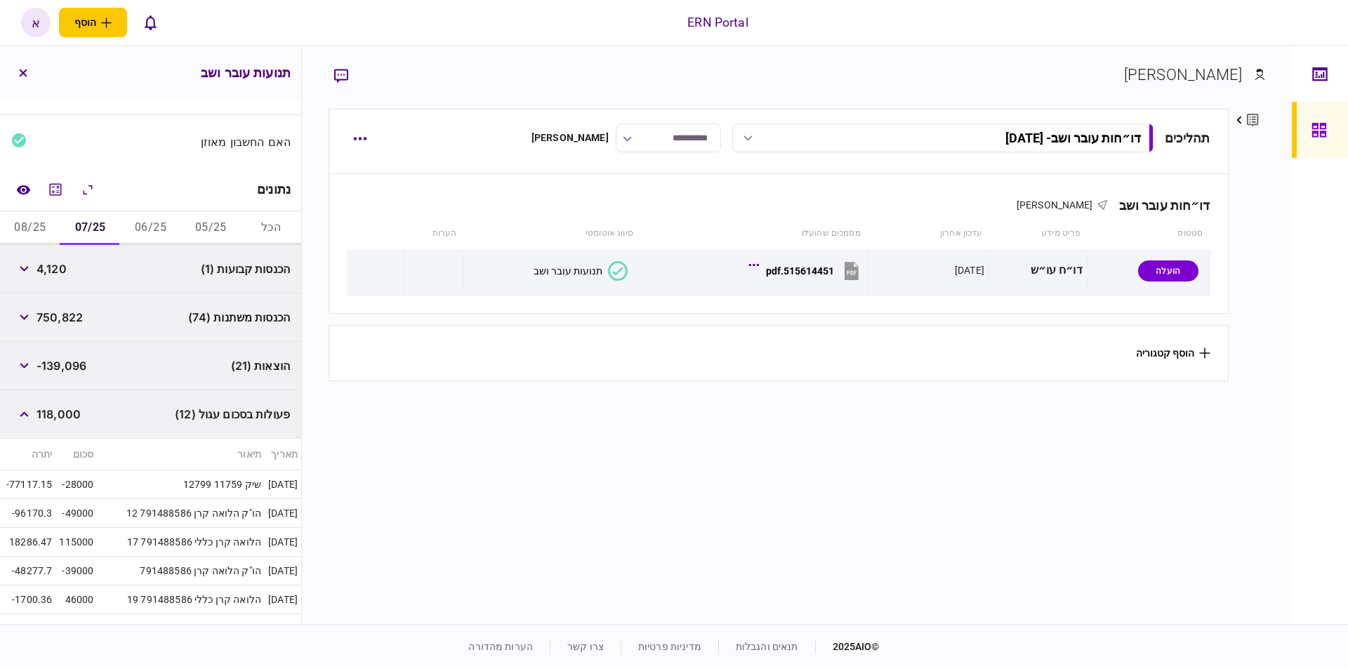
drag, startPoint x: 478, startPoint y: 615, endPoint x: 433, endPoint y: 496, distance: 126.9
click at [478, 613] on section "**********" at bounding box center [779, 365] width 900 height 512
click at [220, 227] on button "05/25" at bounding box center [210, 228] width 60 height 34
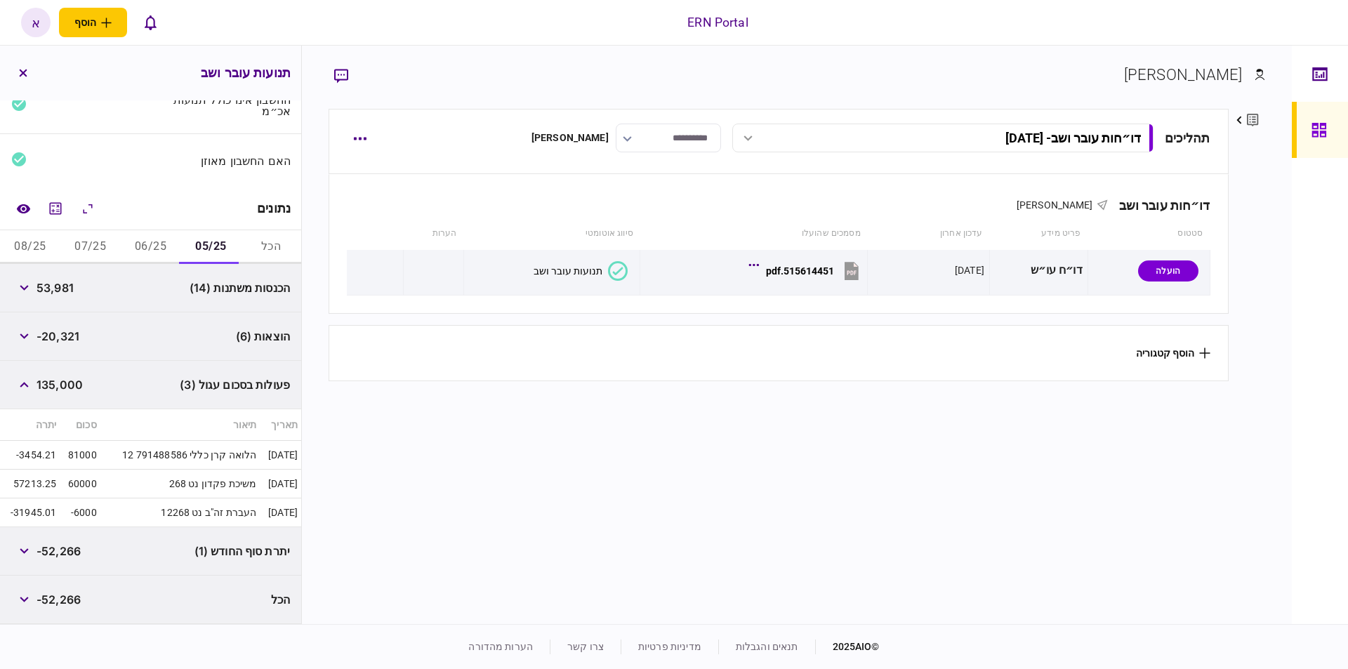
scroll to position [123, 0]
click at [32, 246] on button "08/25" at bounding box center [30, 247] width 60 height 34
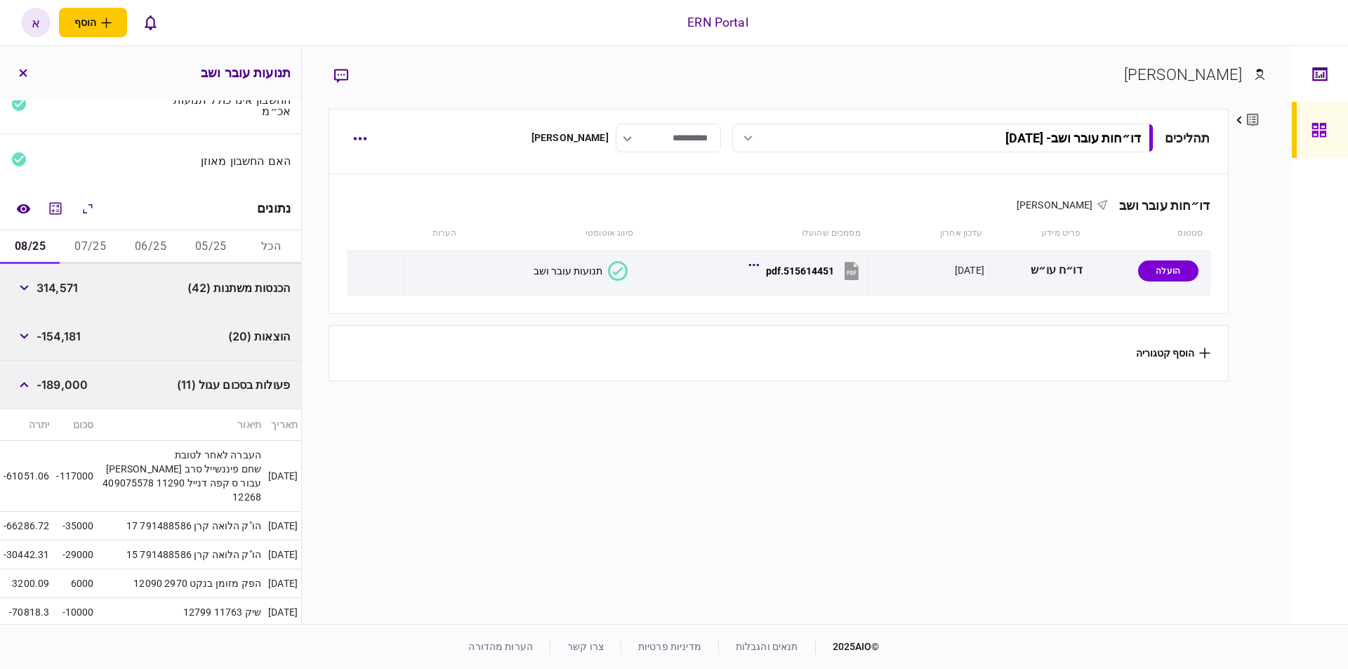
scroll to position [193, 0]
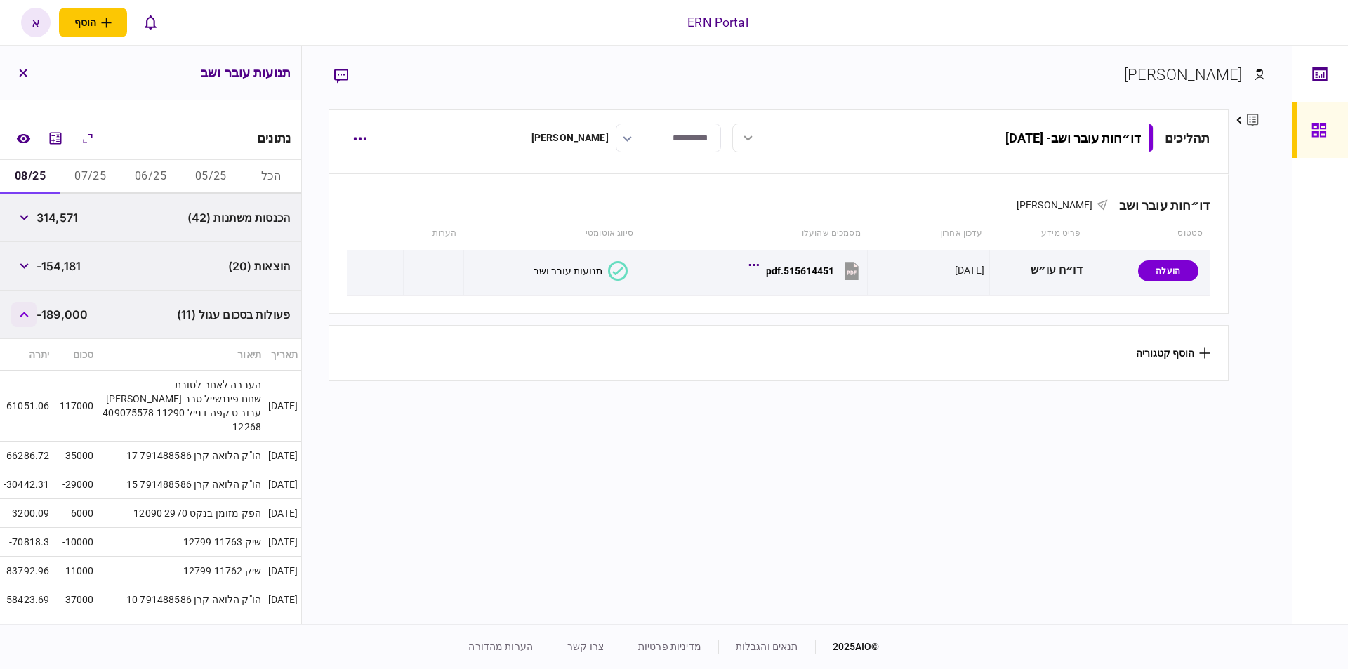
click at [29, 313] on icon "button" at bounding box center [24, 315] width 9 height 6
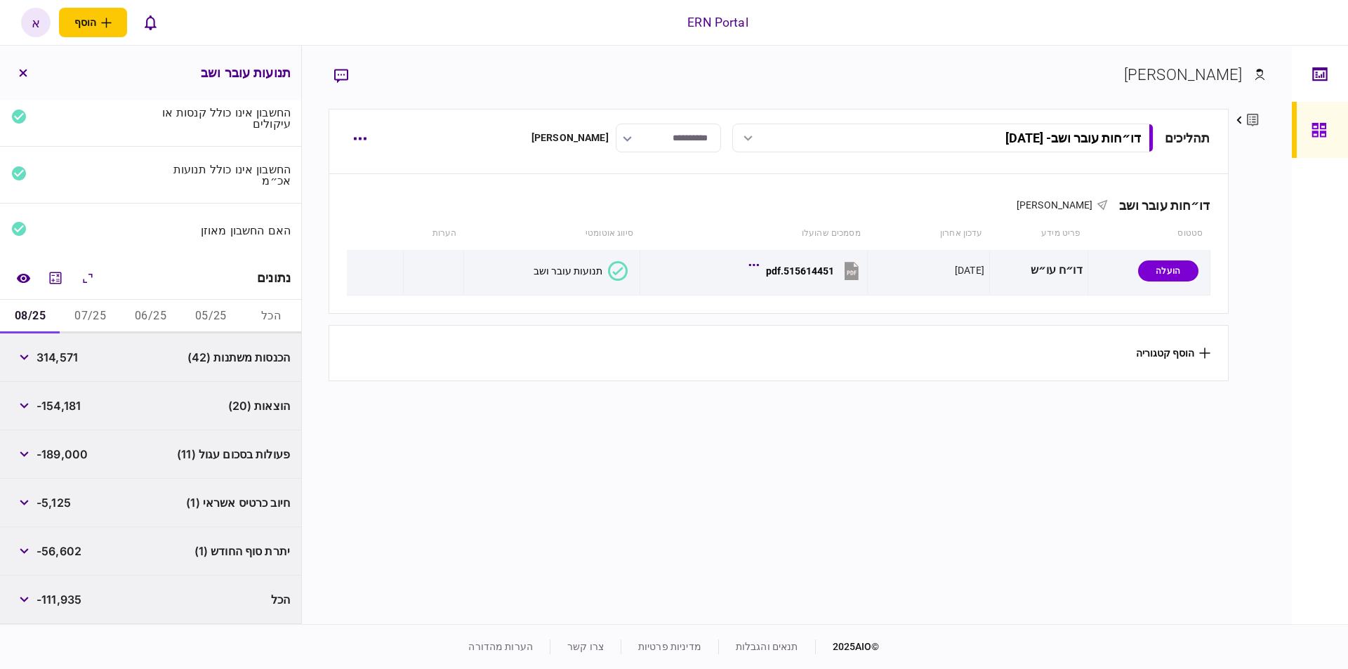
scroll to position [0, 0]
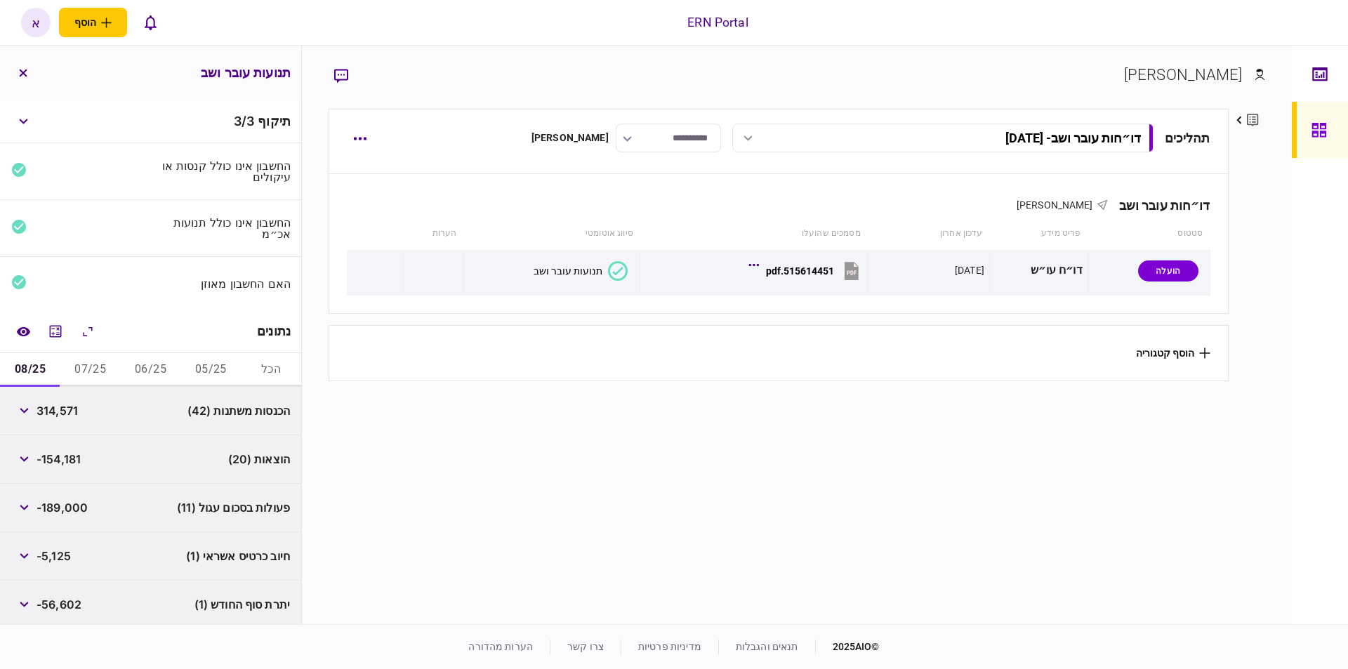
click at [685, 626] on footer "© 2025 AIO תנאים והגבלות מדיניות פרטיות צרו קשר הערות מהדורה" at bounding box center [674, 646] width 1348 height 45
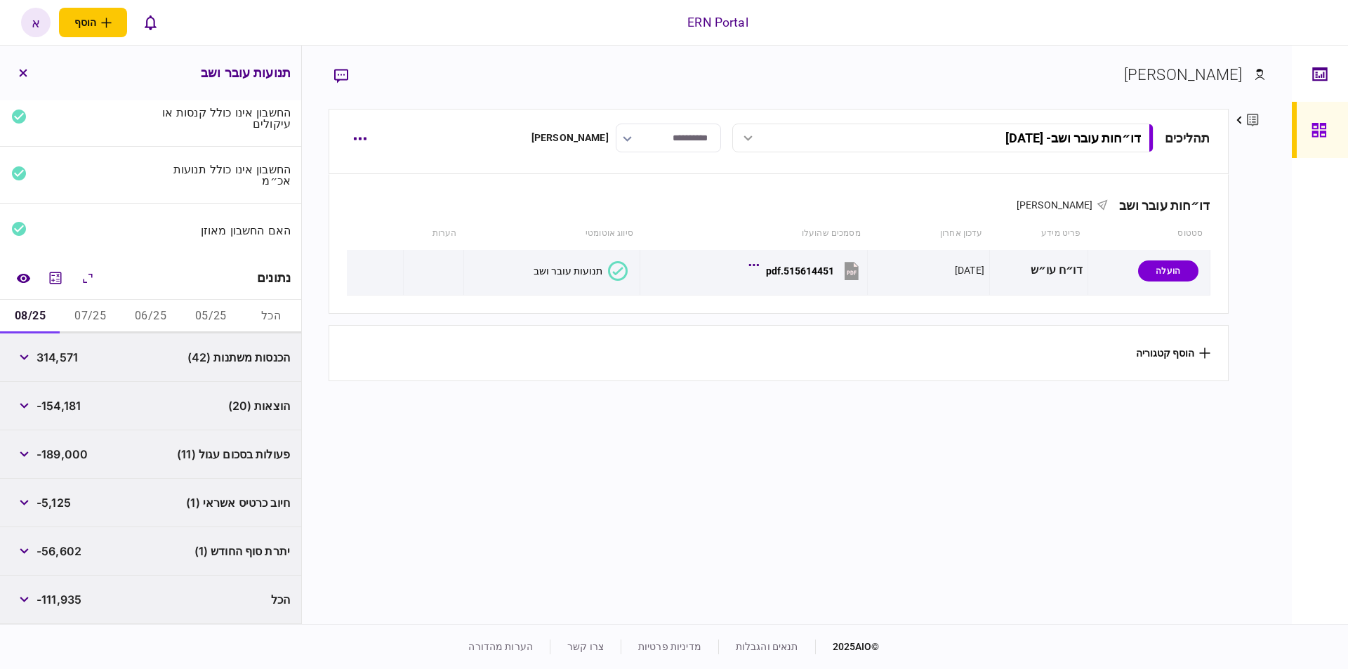
click at [625, 614] on section "**********" at bounding box center [779, 365] width 900 height 512
click at [55, 452] on span "-189,000" at bounding box center [62, 454] width 51 height 17
click at [27, 453] on icon "button" at bounding box center [24, 455] width 9 height 6
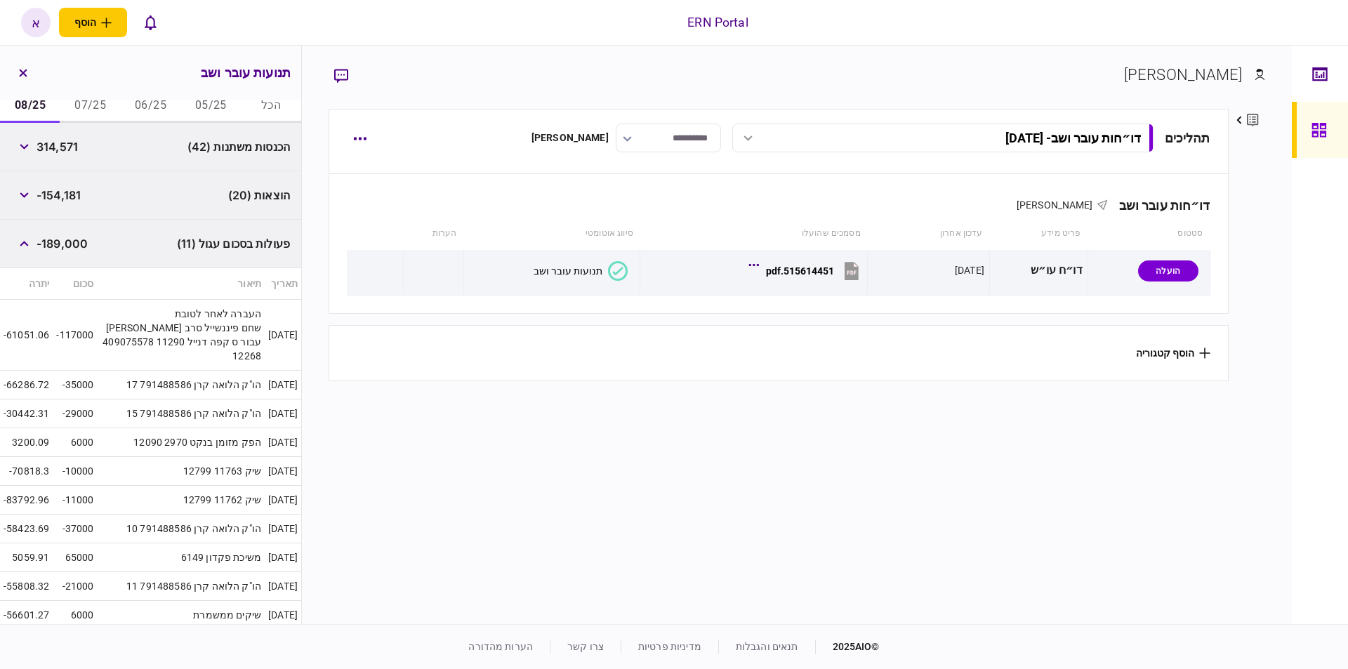
scroll to position [405, 0]
